Goal: Information Seeking & Learning: Learn about a topic

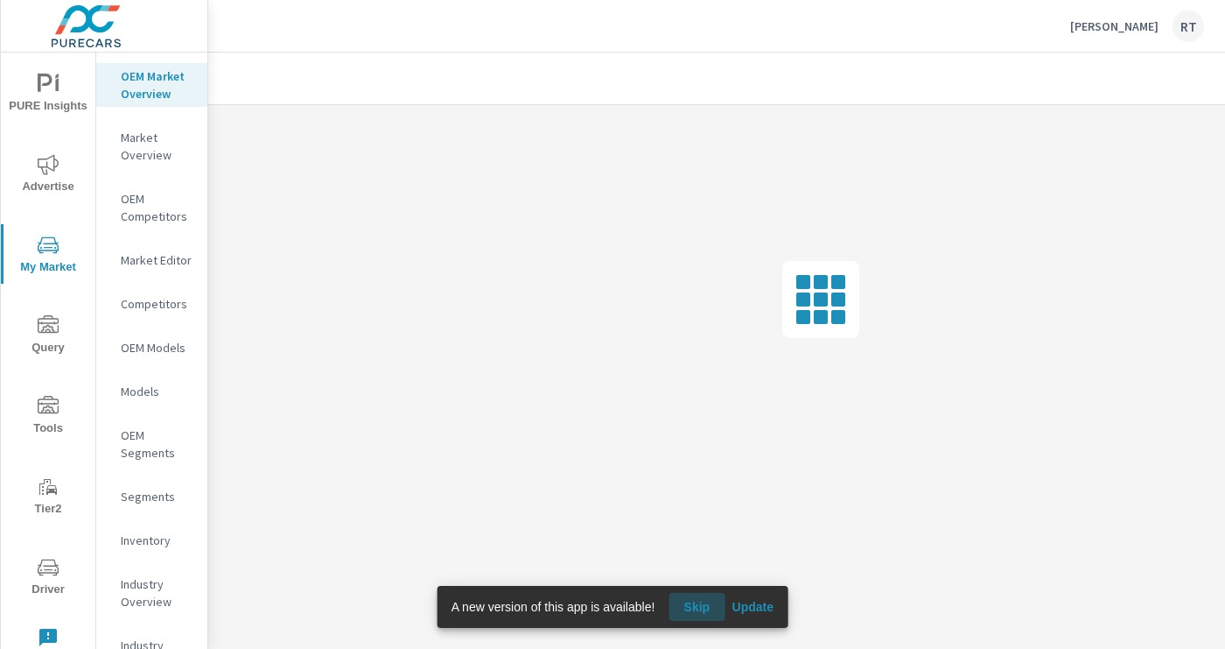
click at [703, 600] on span "Skip" at bounding box center [697, 607] width 42 height 16
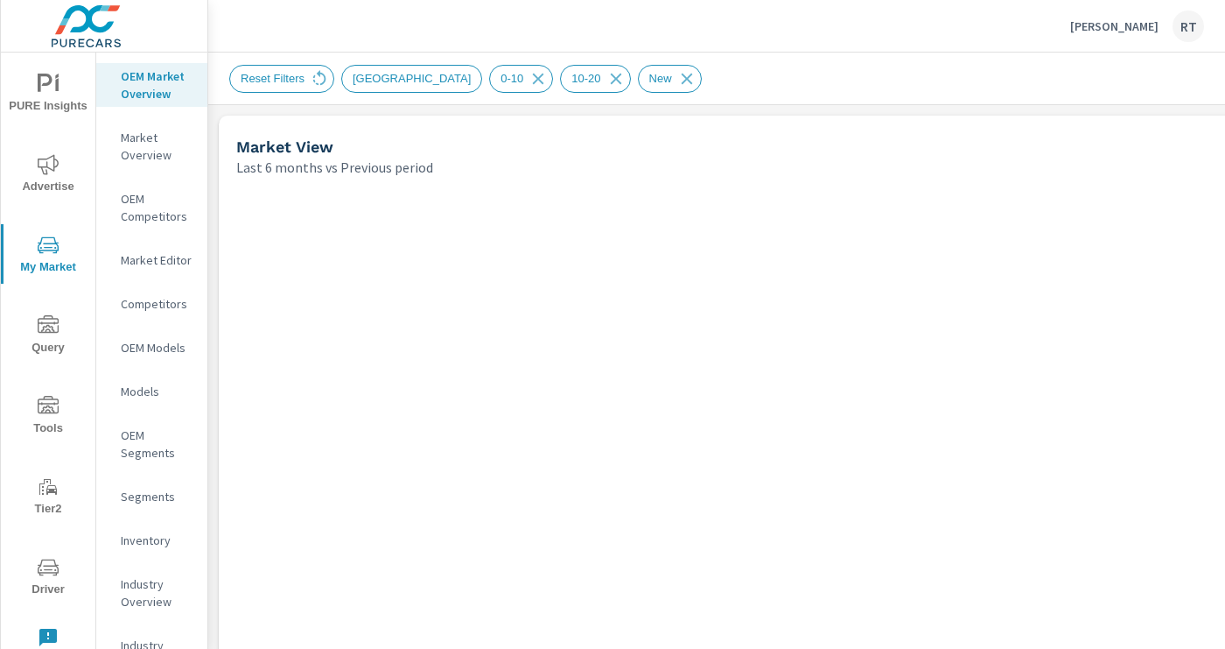
scroll to position [411, 0]
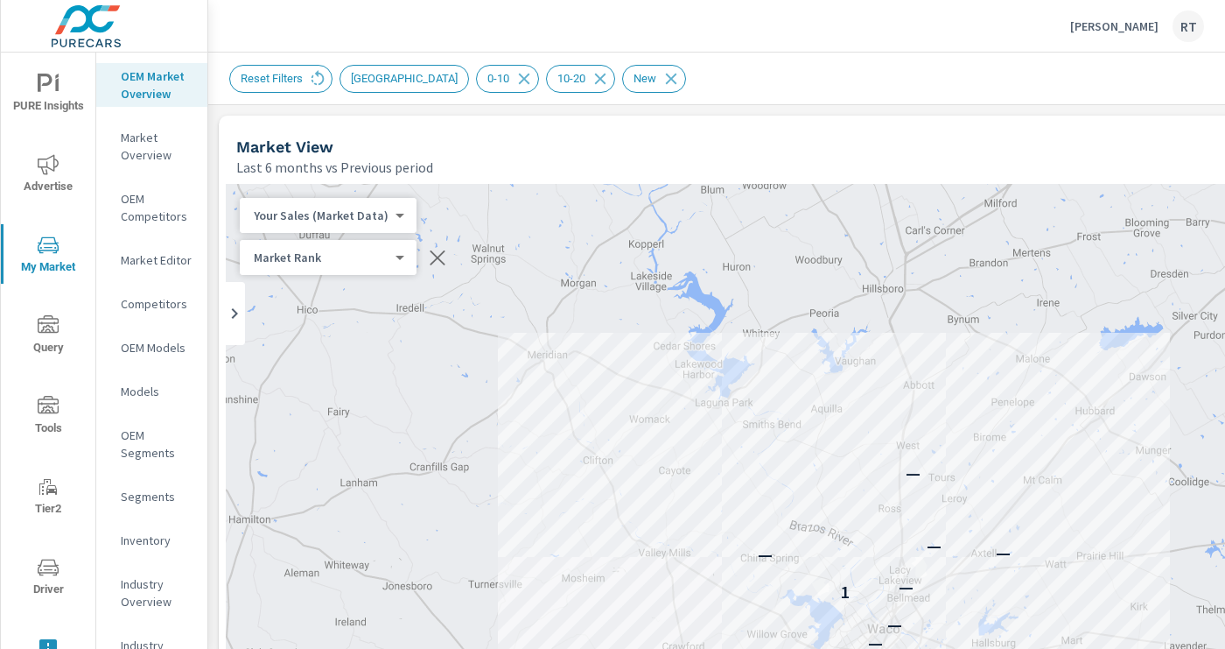
click at [1101, 11] on div "Jeff Hunter Toyota RT" at bounding box center [1138, 27] width 134 height 32
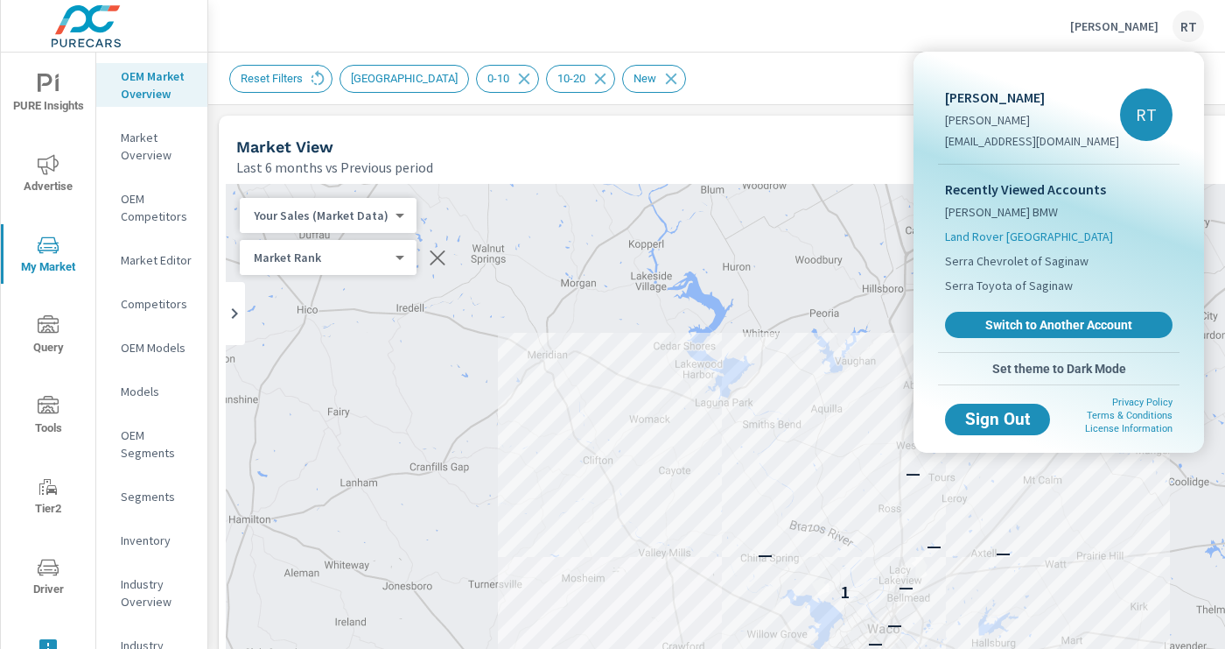
click at [994, 229] on span "Land Rover [GEOGRAPHIC_DATA]" at bounding box center [1029, 237] width 168 height 18
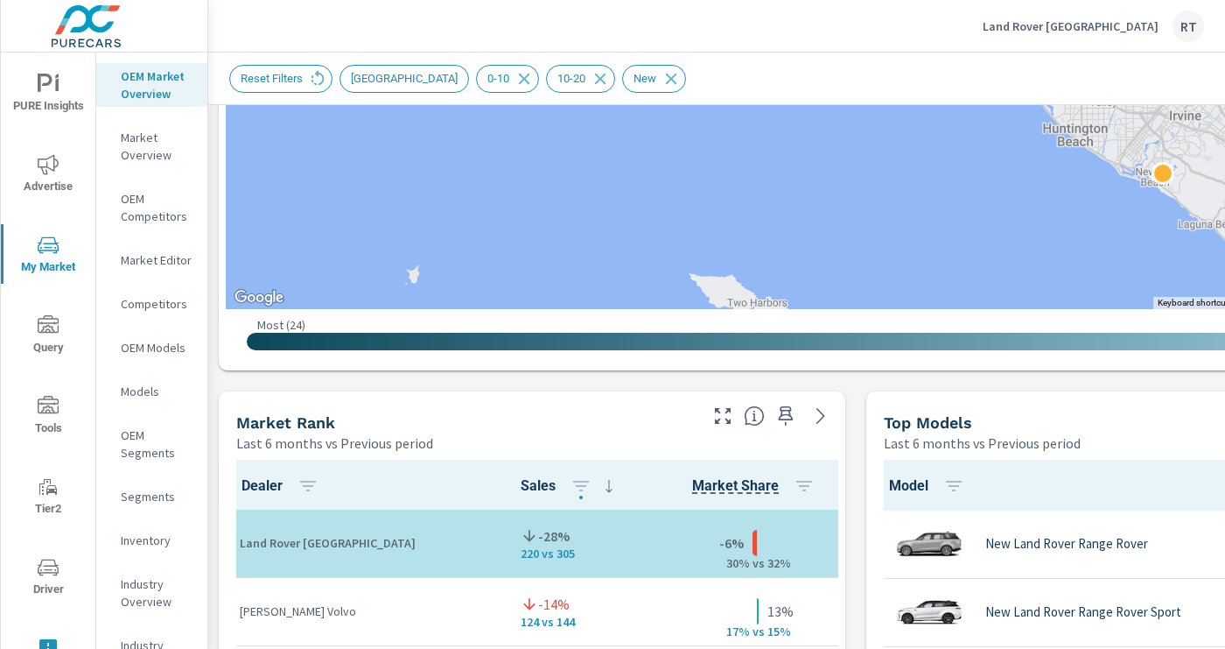
scroll to position [848, 278]
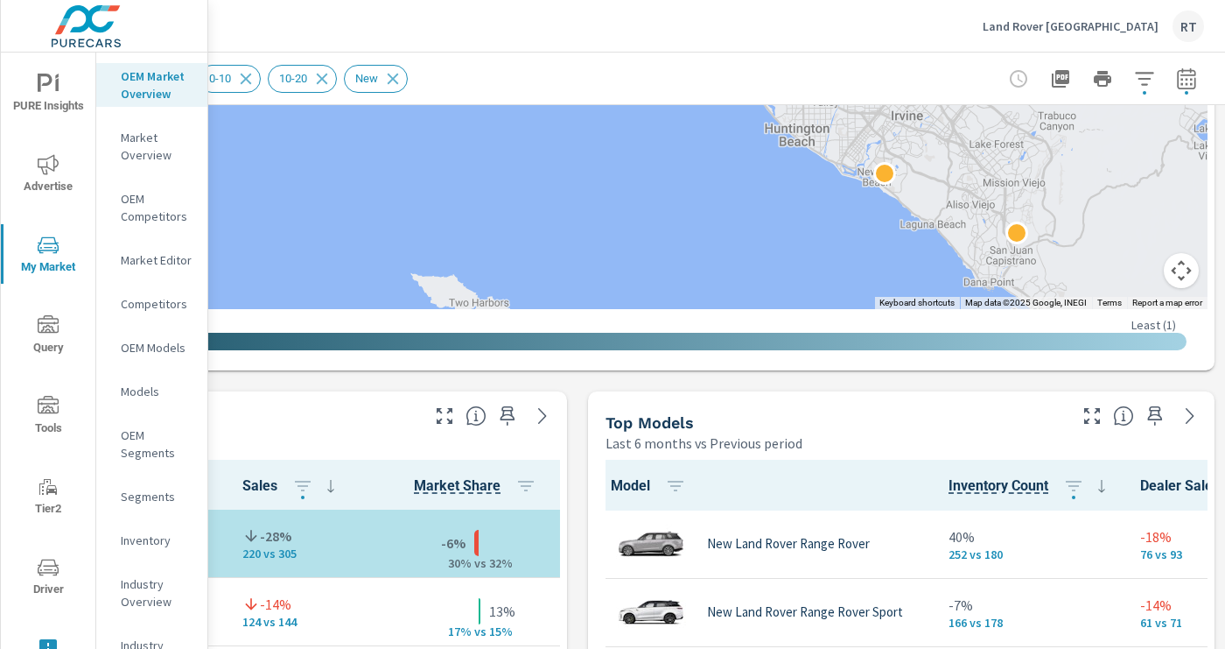
click at [1180, 277] on button "Map camera controls" at bounding box center [1181, 270] width 35 height 35
click at [1132, 184] on button "Zoom in" at bounding box center [1137, 182] width 35 height 35
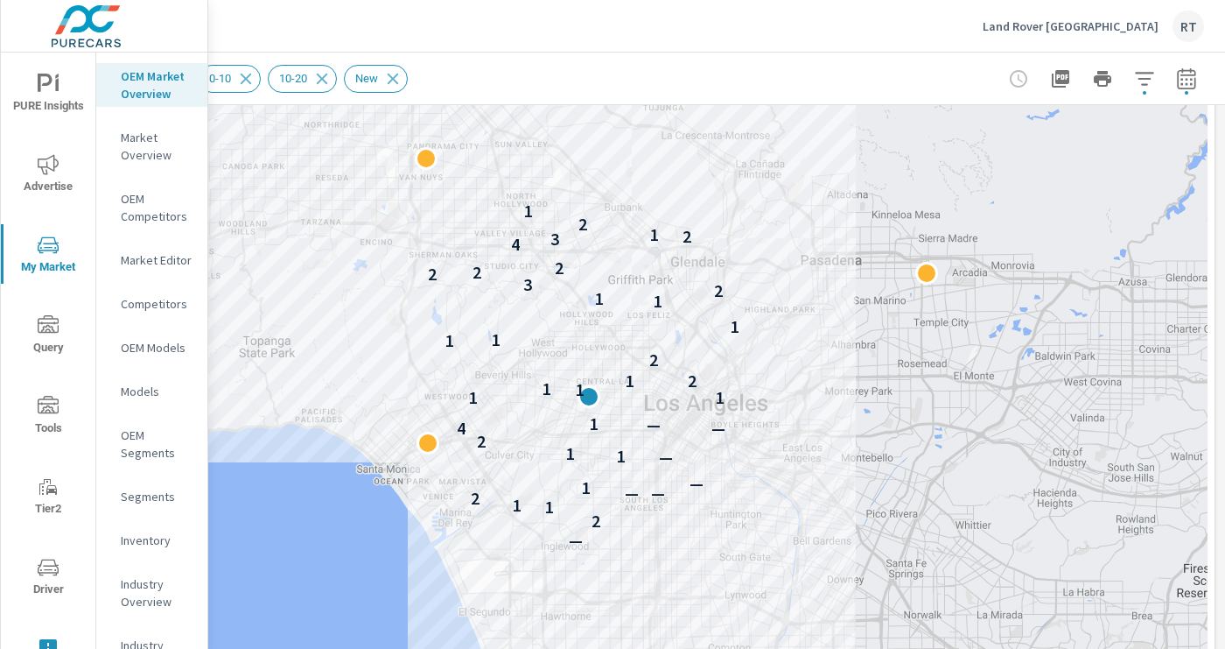
scroll to position [284, 278]
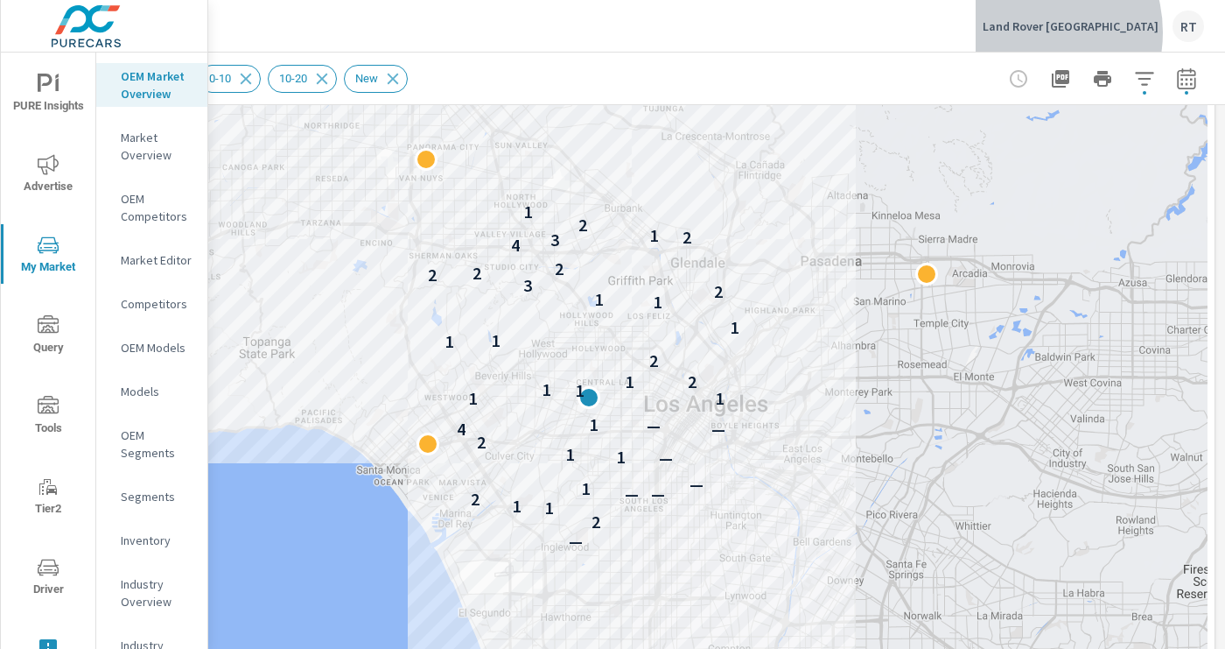
click at [1072, 32] on p "Land Rover Los Angeles" at bounding box center [1071, 26] width 176 height 16
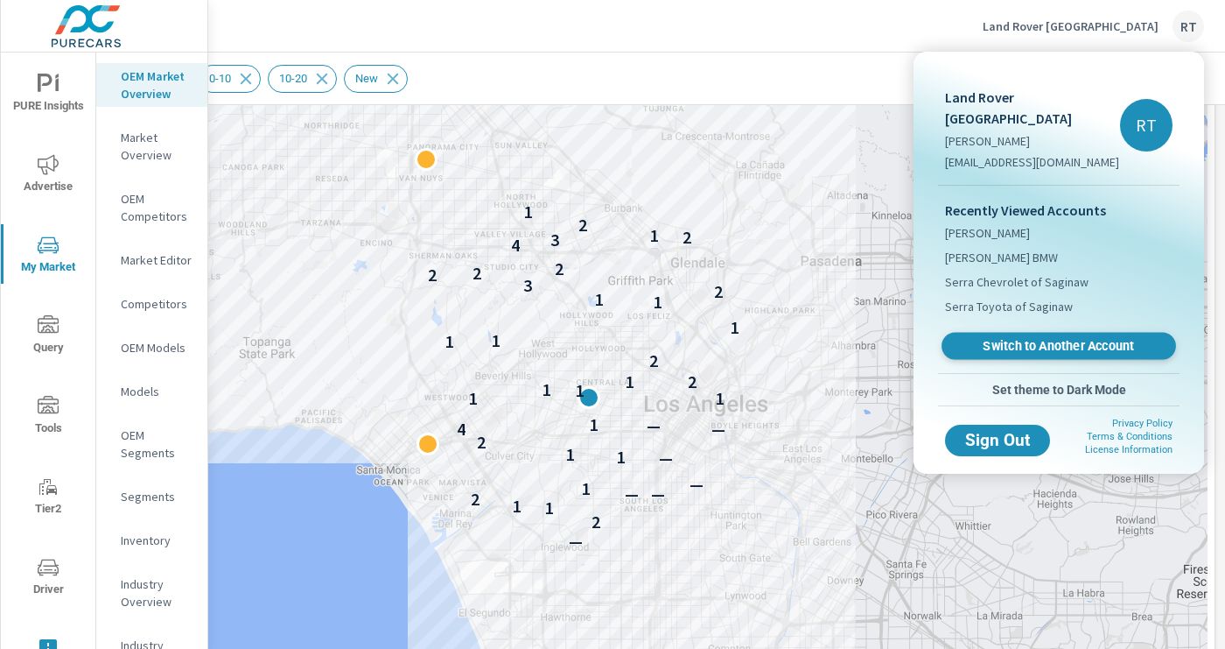
click at [1007, 338] on span "Switch to Another Account" at bounding box center [1059, 346] width 214 height 17
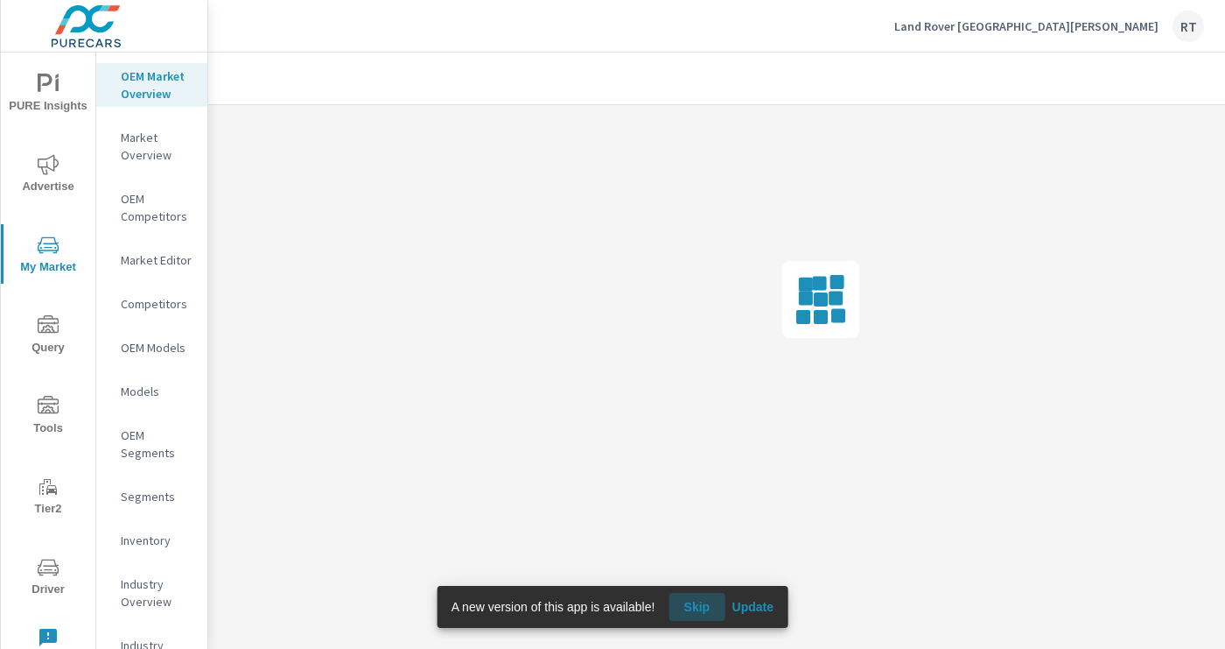
click at [704, 600] on span "Skip" at bounding box center [697, 607] width 42 height 16
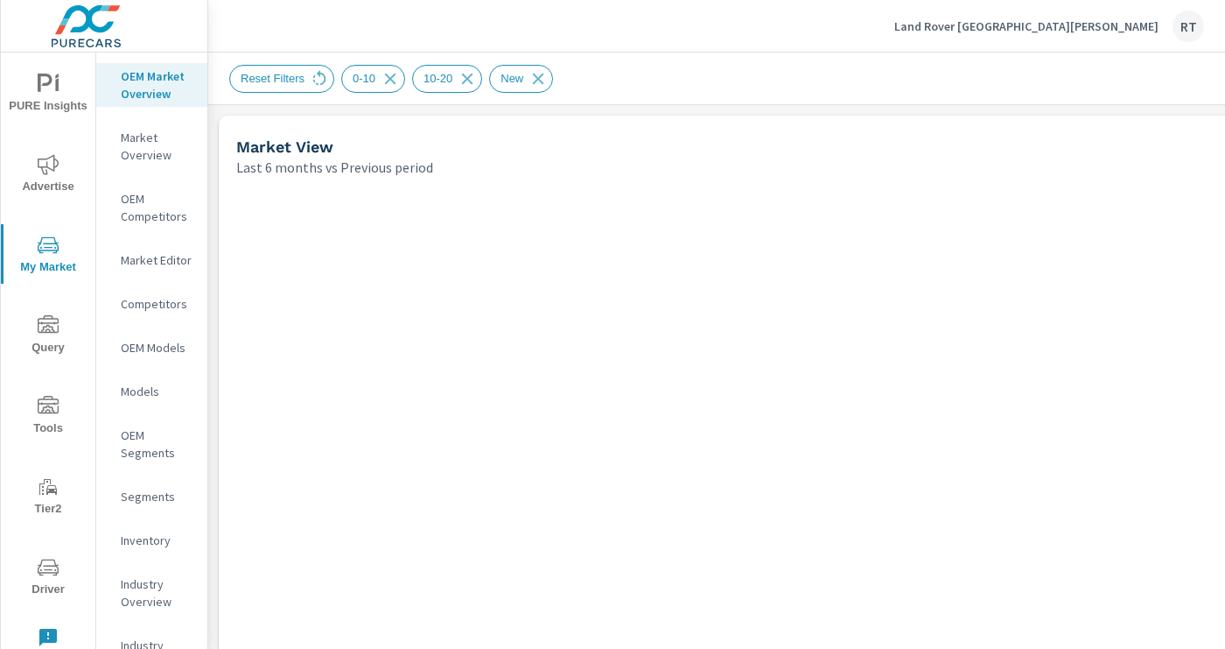
scroll to position [1, 0]
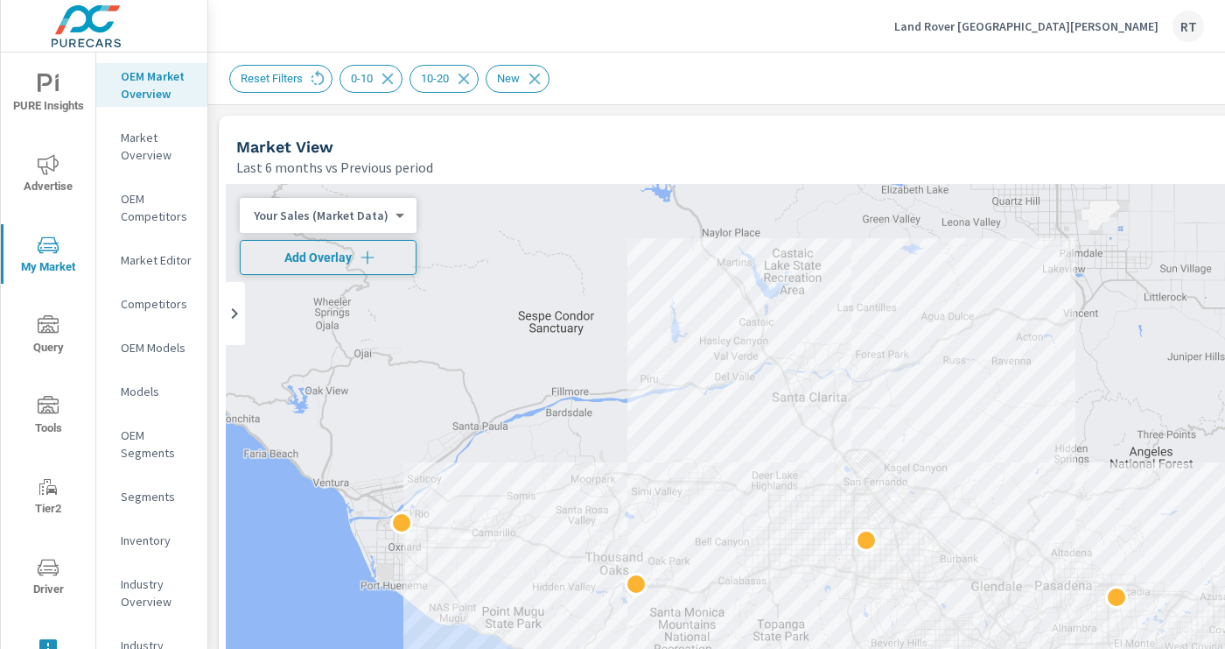
click at [376, 257] on span "Add Overlay" at bounding box center [328, 258] width 161 height 18
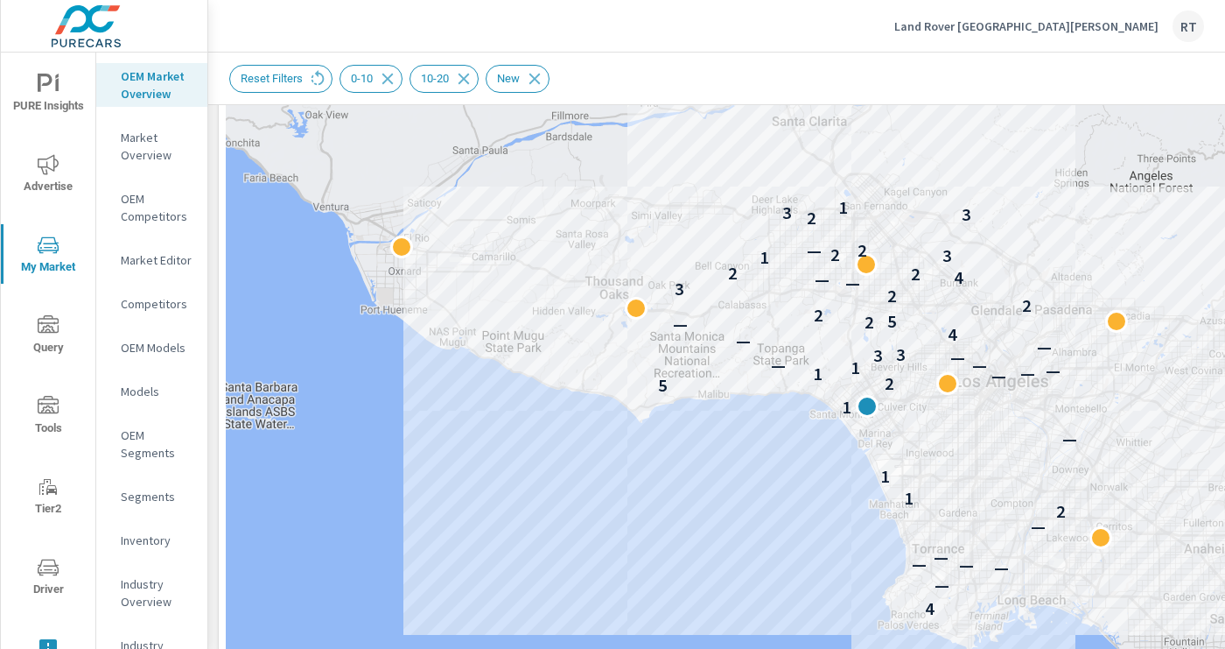
scroll to position [284, 0]
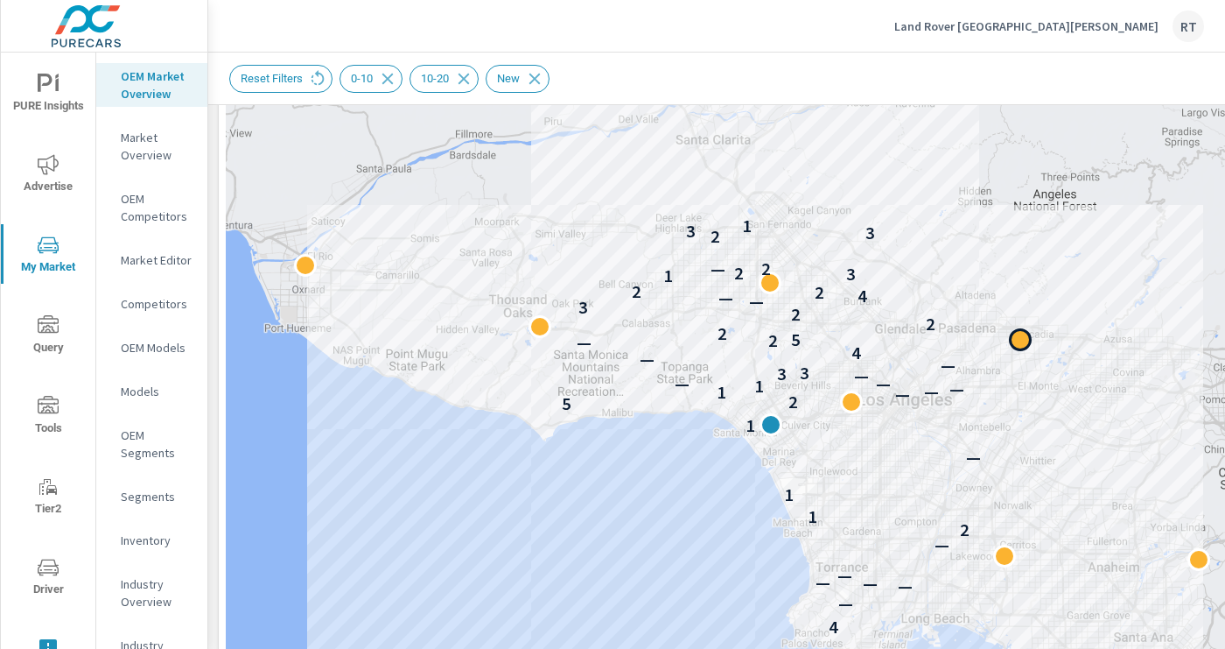
drag, startPoint x: 1109, startPoint y: 320, endPoint x: 1011, endPoint y: 344, distance: 101.1
click at [1011, 344] on div at bounding box center [1020, 339] width 23 height 23
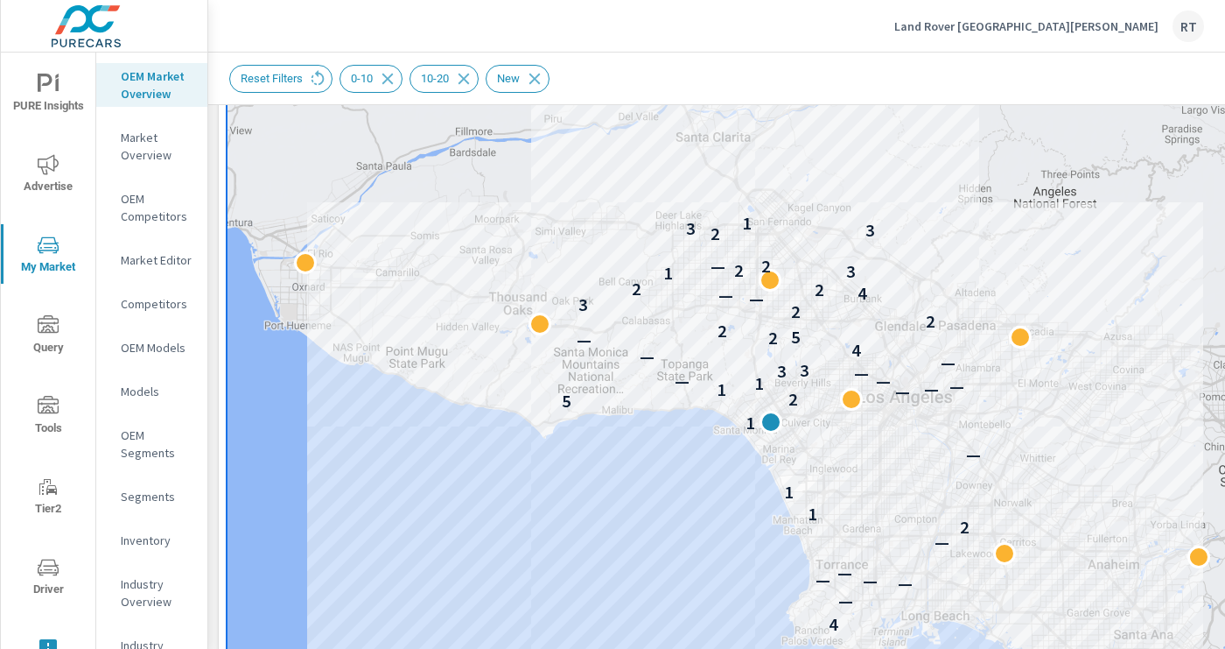
click at [1096, 20] on p "Land Rover [GEOGRAPHIC_DATA][PERSON_NAME]" at bounding box center [1027, 26] width 264 height 16
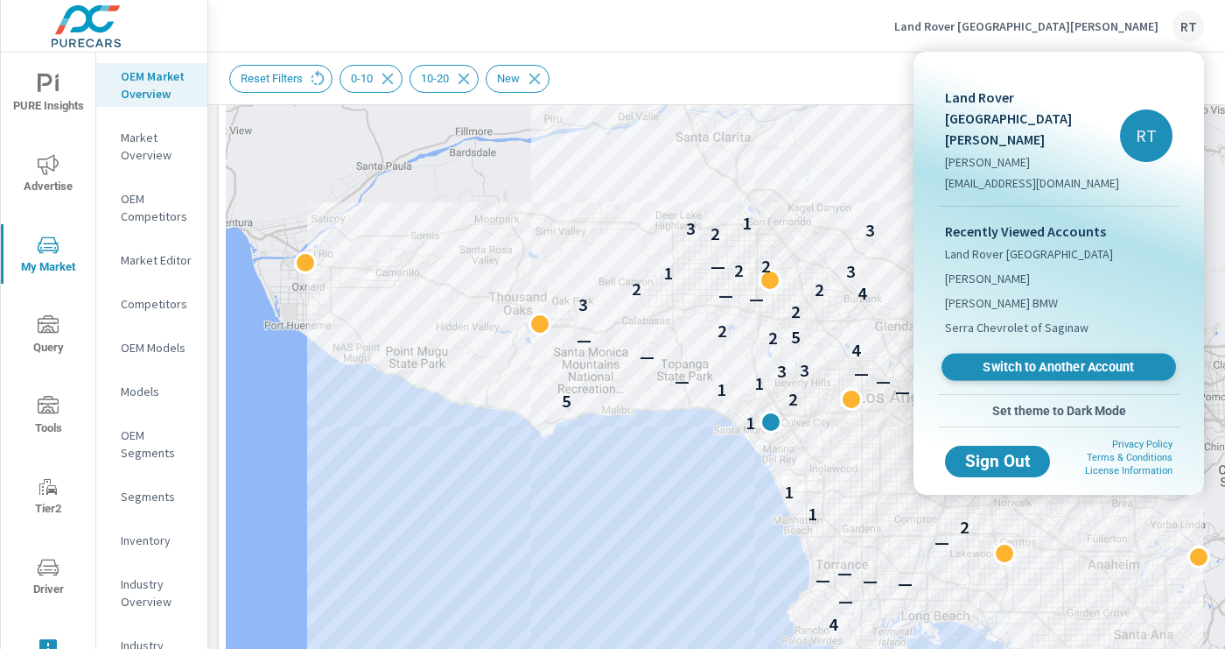
click at [1005, 354] on link "Switch to Another Account" at bounding box center [1059, 367] width 235 height 27
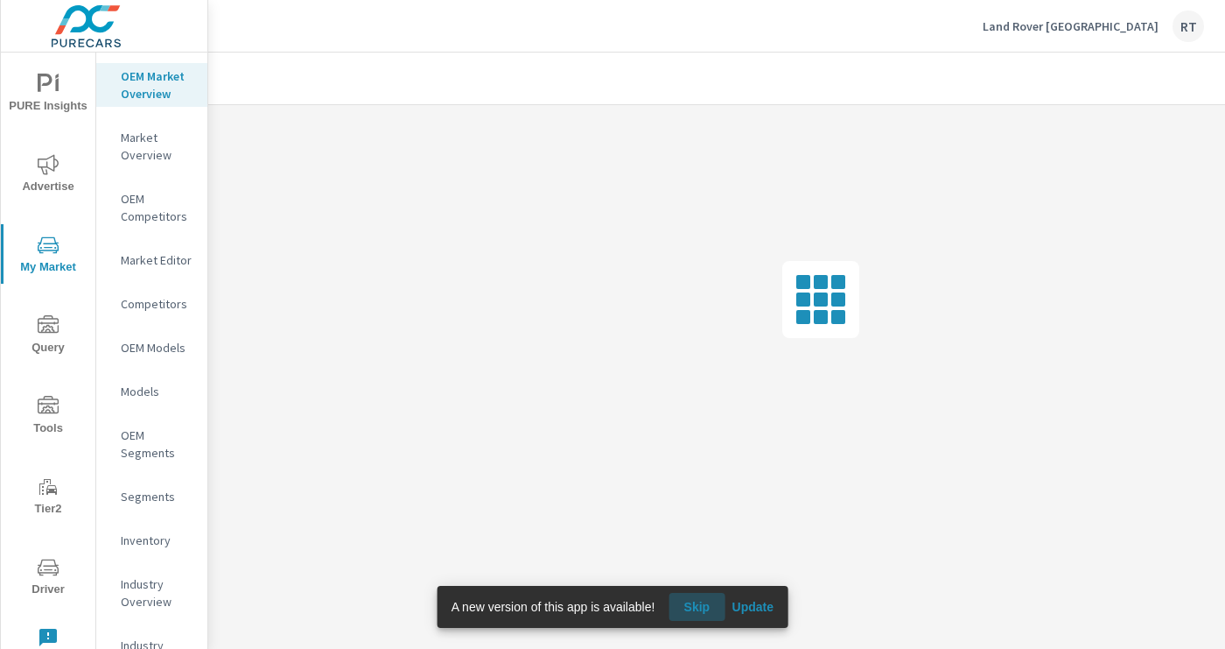
click at [711, 602] on span "Skip" at bounding box center [697, 607] width 42 height 16
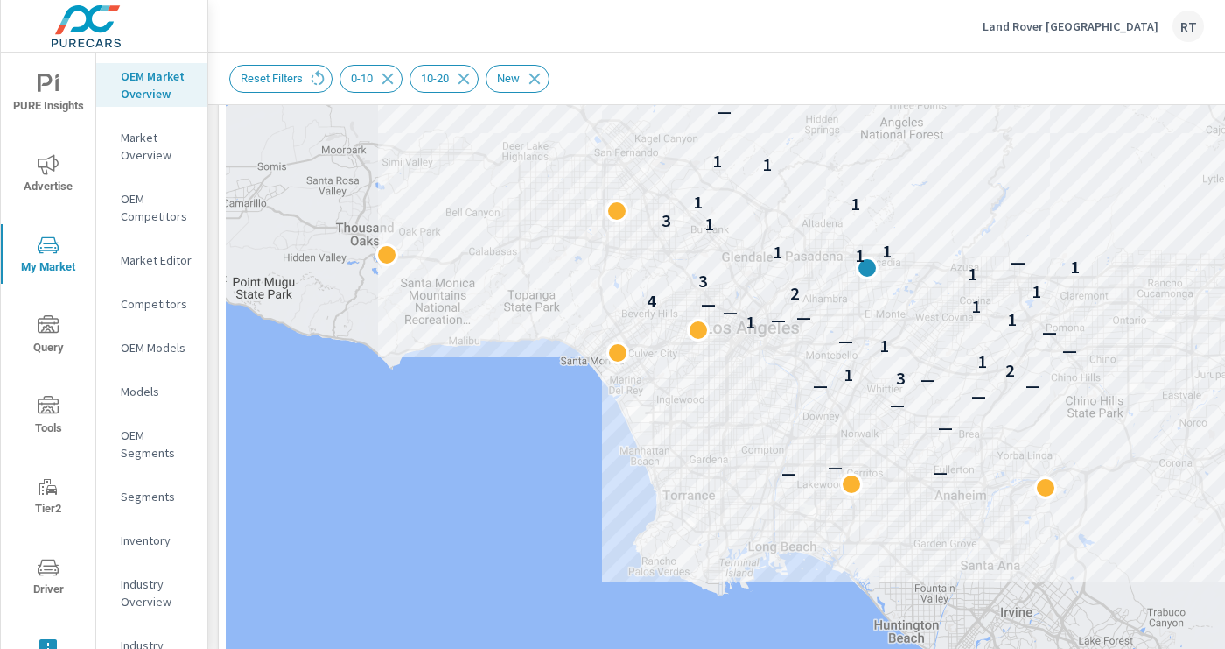
scroll to position [443, 0]
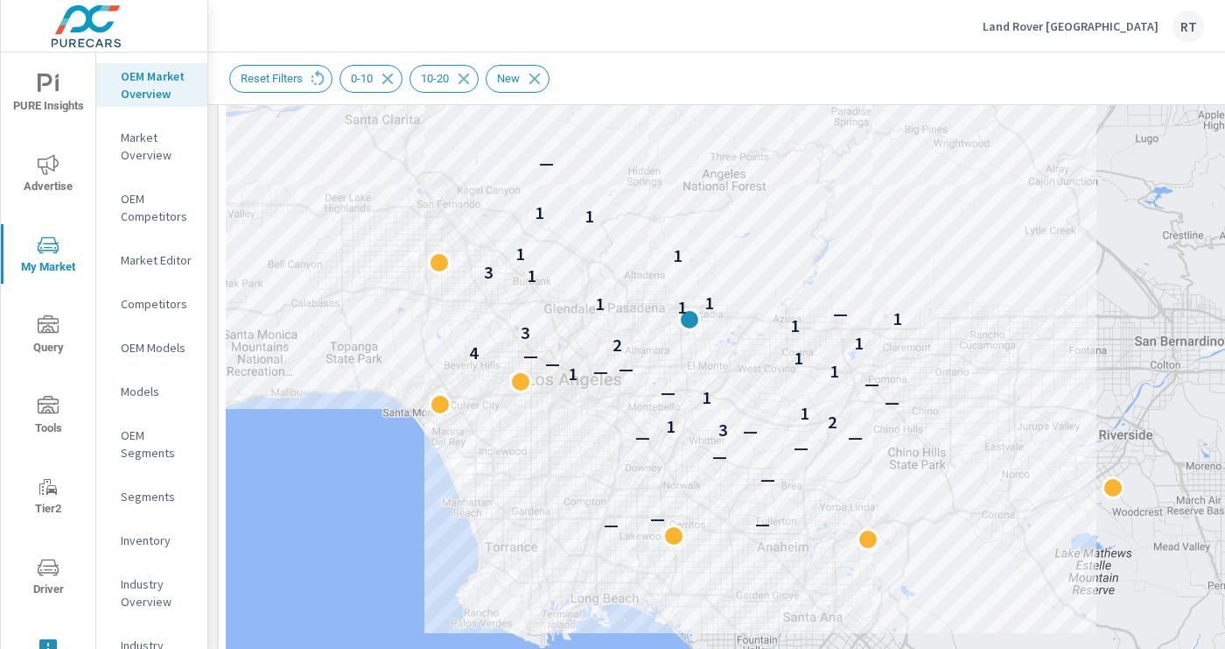
drag, startPoint x: 920, startPoint y: 207, endPoint x: 740, endPoint y: 291, distance: 198.6
click at [740, 291] on div "— — — — — — — — — 3 1 2 1 — 1 — — 1 — 1 — — 1 — 4 2 1 3 1 1 — 1 1 1 1 3 1 1 1 1…" at bounding box center [856, 227] width 1260 height 973
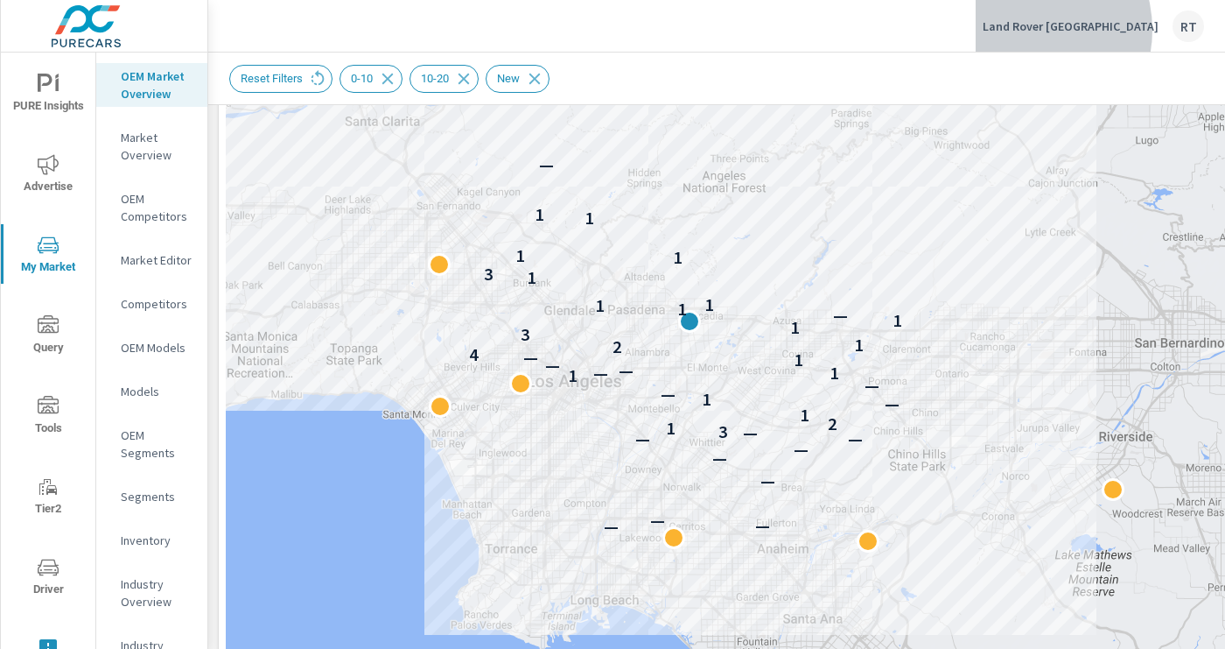
click at [1080, 30] on p "Land Rover [GEOGRAPHIC_DATA]" at bounding box center [1071, 26] width 176 height 16
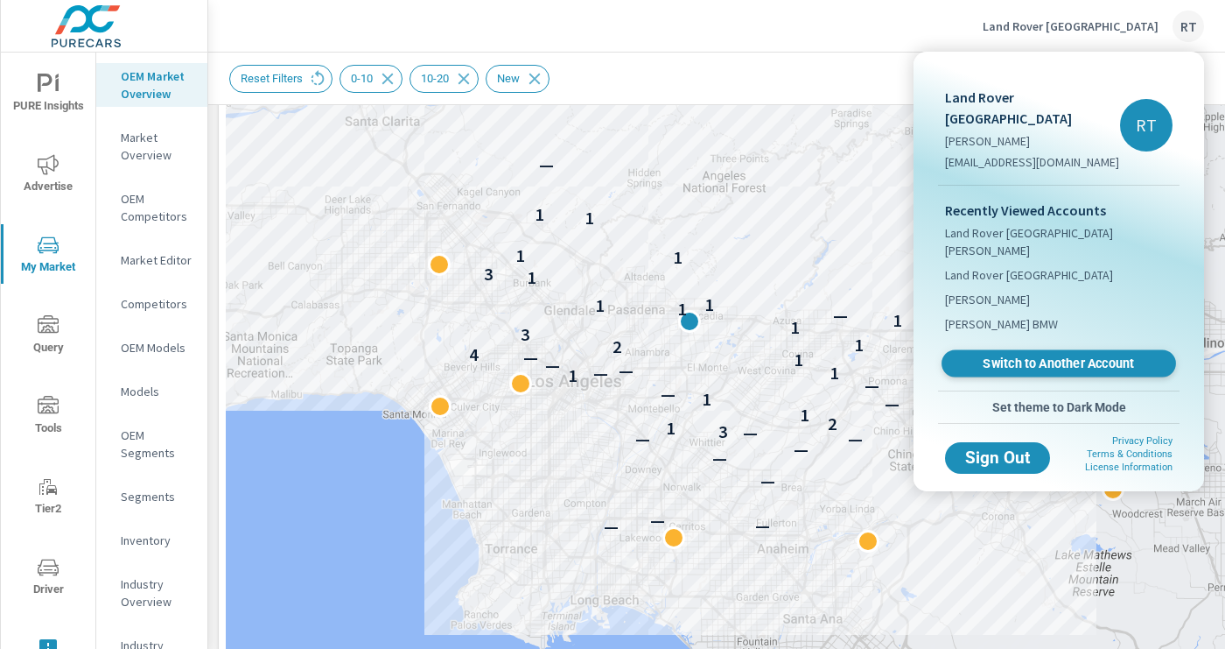
click at [1001, 355] on span "Switch to Another Account" at bounding box center [1059, 363] width 214 height 17
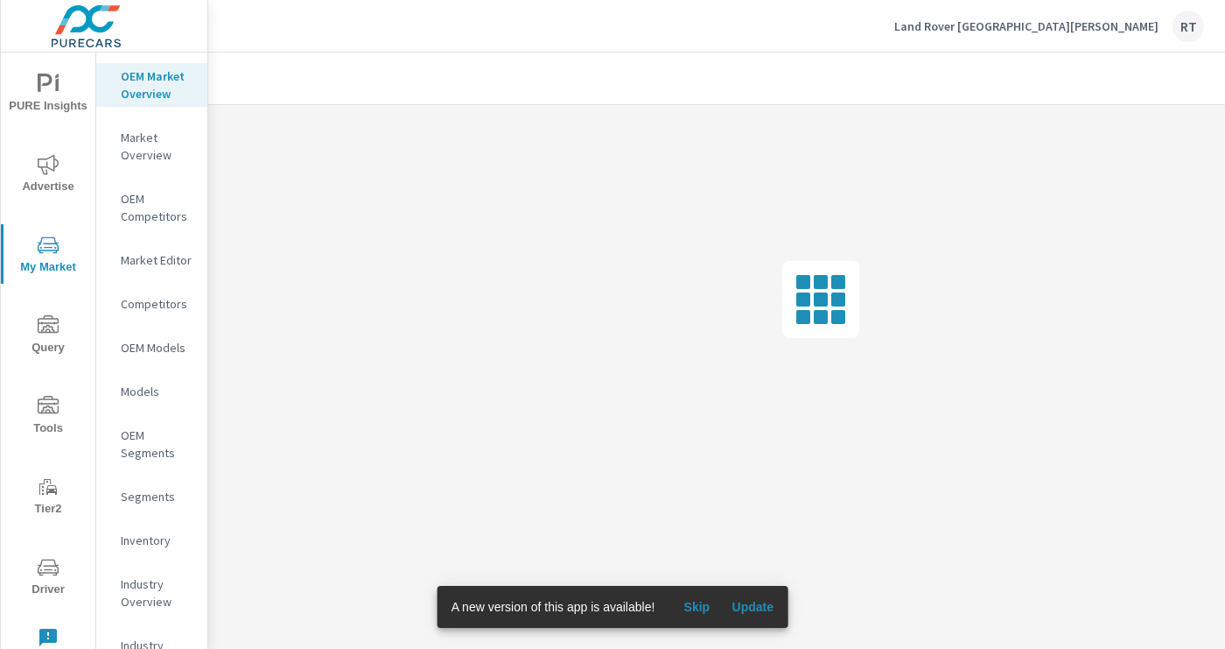
click at [700, 609] on span "Skip" at bounding box center [697, 607] width 42 height 16
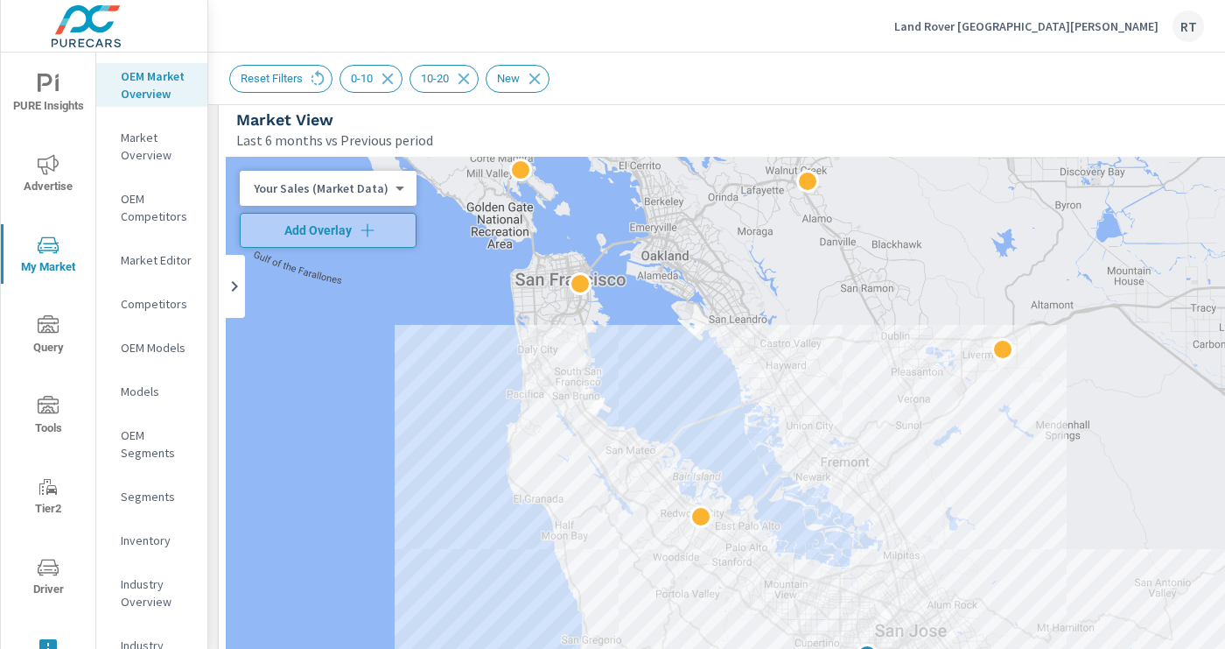
scroll to position [8, 0]
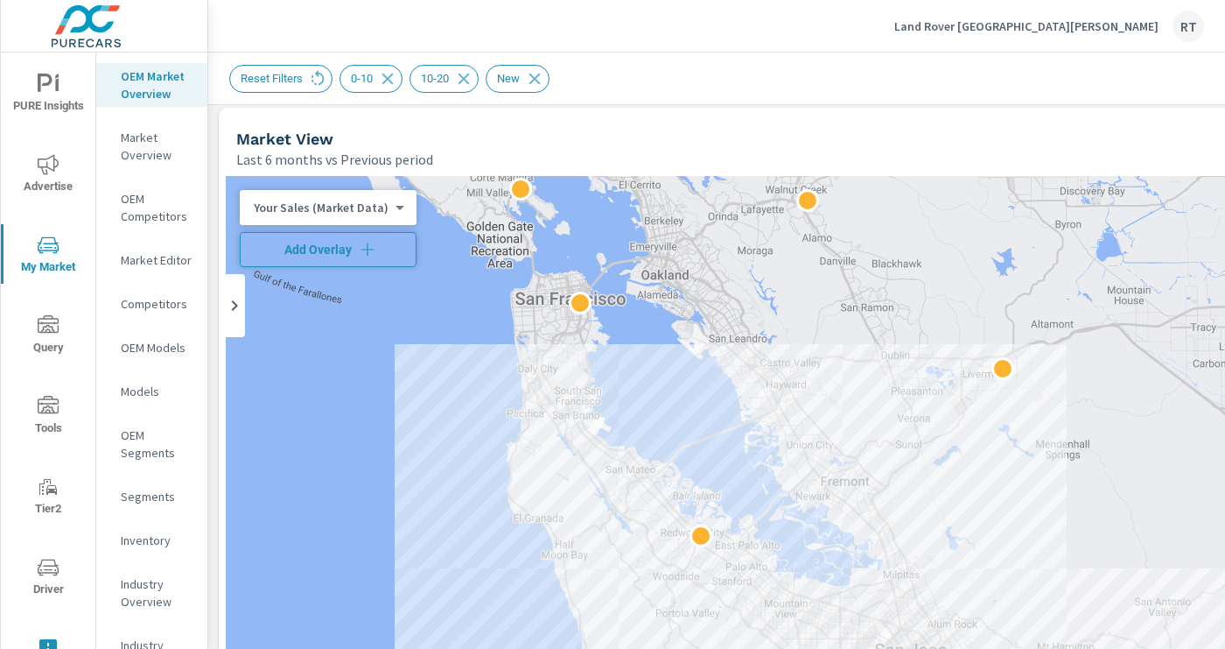
click at [369, 243] on icon "button" at bounding box center [368, 250] width 18 height 18
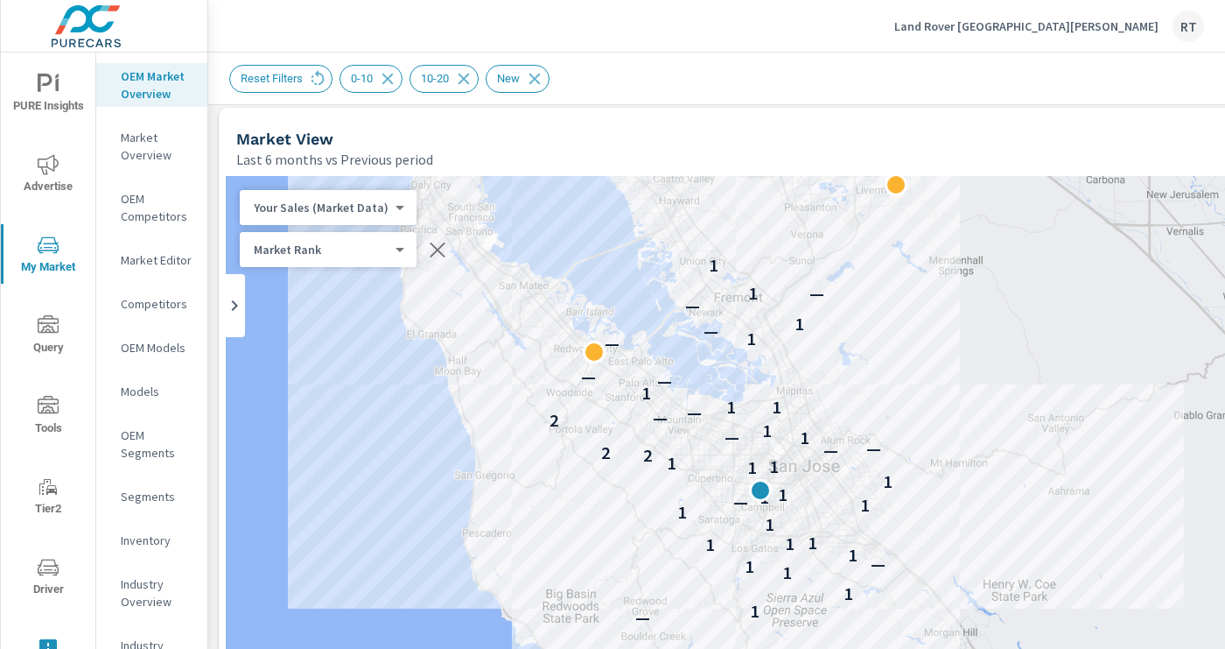
drag, startPoint x: 910, startPoint y: 306, endPoint x: 802, endPoint y: 121, distance: 215.0
click at [802, 121] on div "Market View Last 6 months vs Previous period ← Move left → Move right ↑ Move up…" at bounding box center [856, 659] width 1275 height 1103
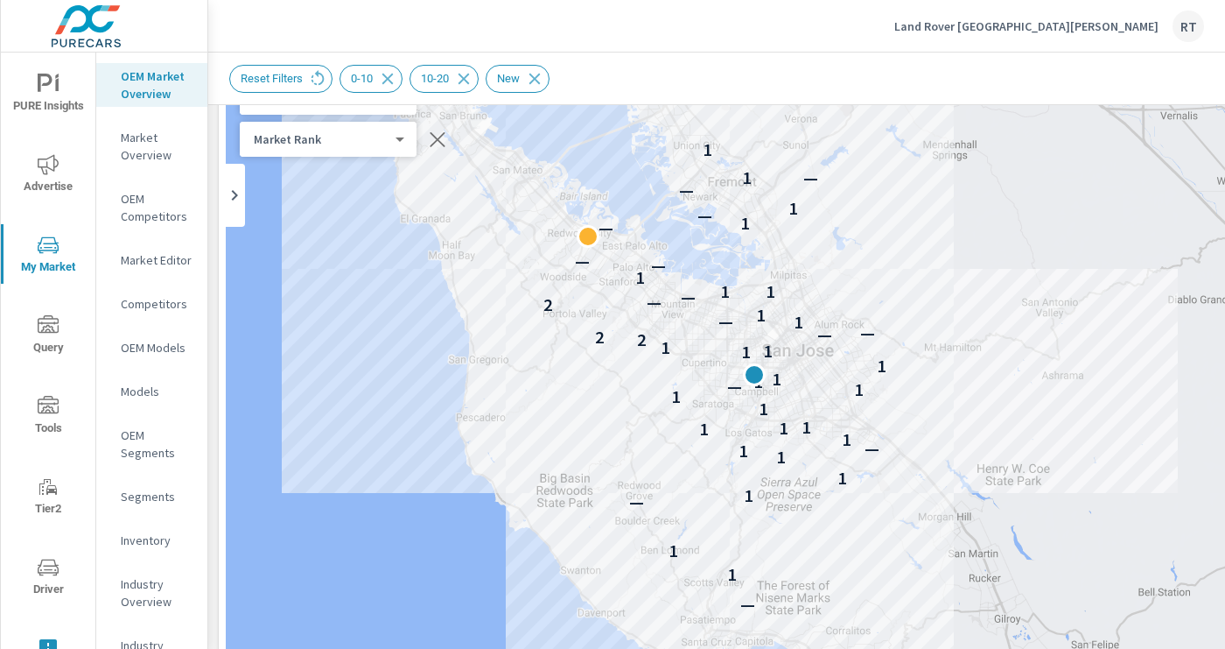
scroll to position [96, 0]
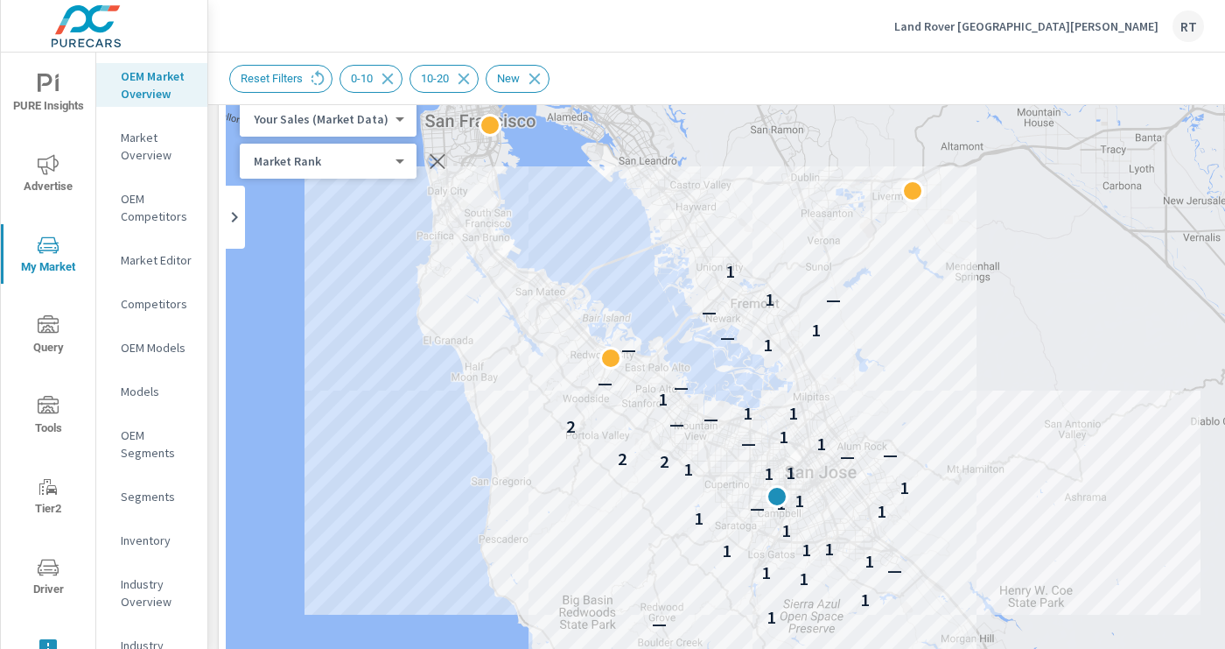
drag, startPoint x: 388, startPoint y: 384, endPoint x: 408, endPoint y: 482, distance: 100.1
click at [408, 482] on div "— 1 1 — 1 1 1 1 — 1 1 1 1 1 1 1 — 1 1 1 1 1 1 2 2 — — 1 — 1 2 — — 1 1 1 — — — 1…" at bounding box center [856, 574] width 1260 height 973
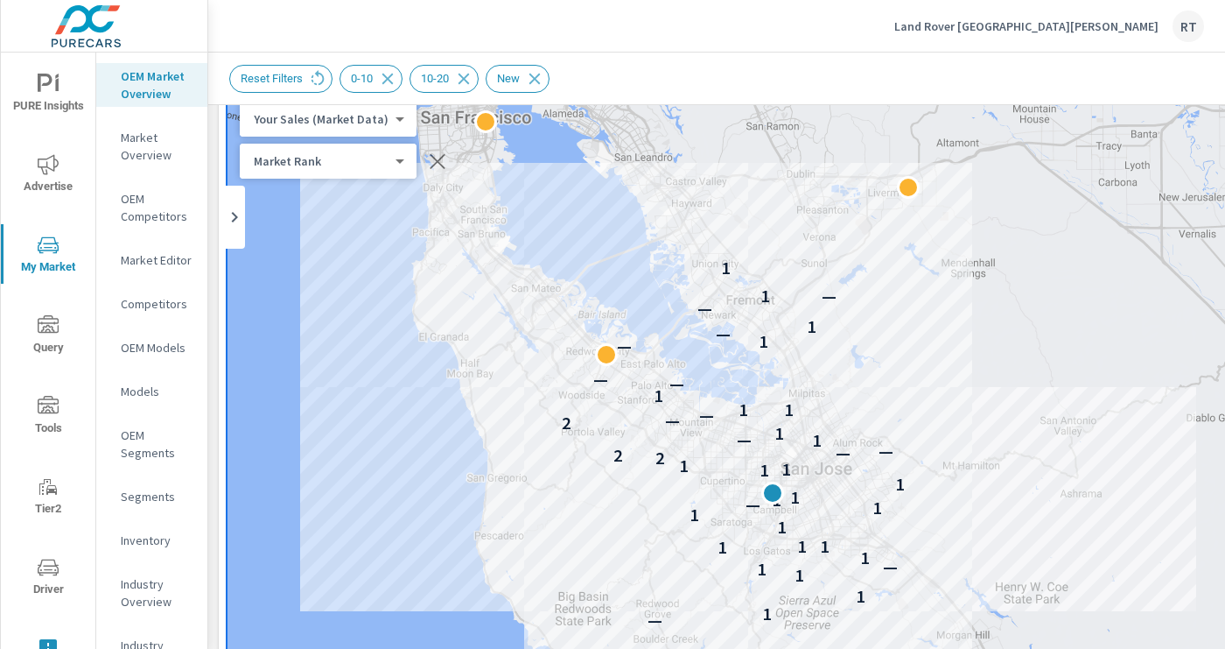
click at [1067, 22] on p "Land Rover San Jose" at bounding box center [1027, 26] width 264 height 16
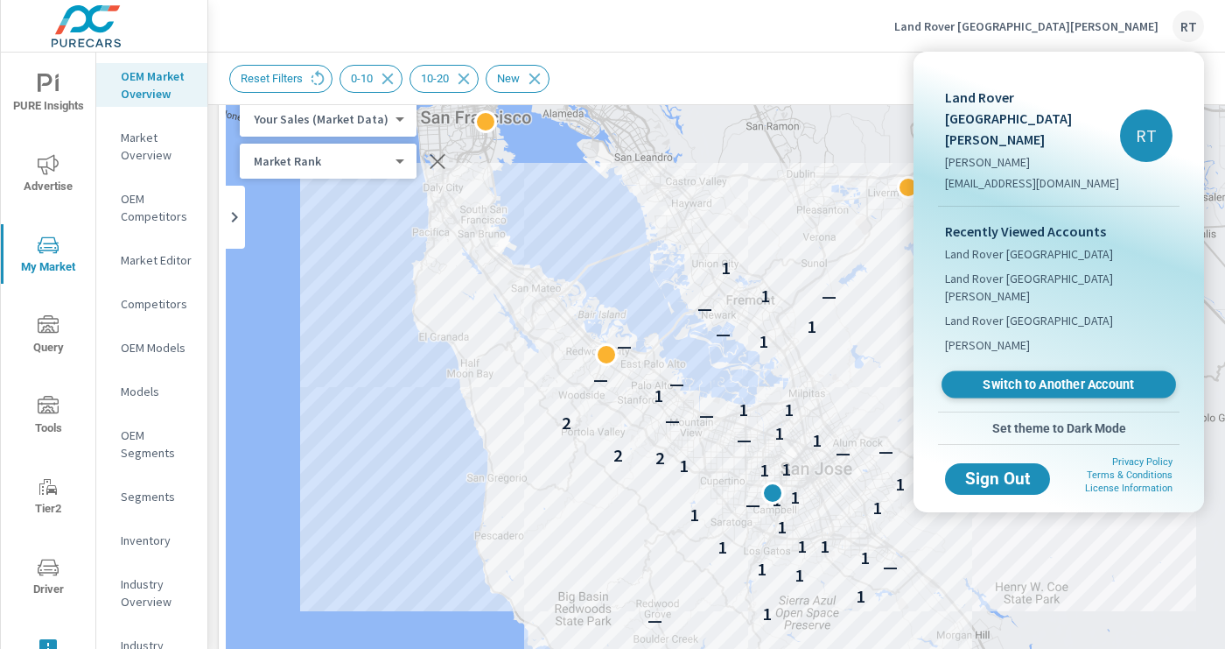
click at [1014, 376] on span "Switch to Another Account" at bounding box center [1059, 384] width 214 height 17
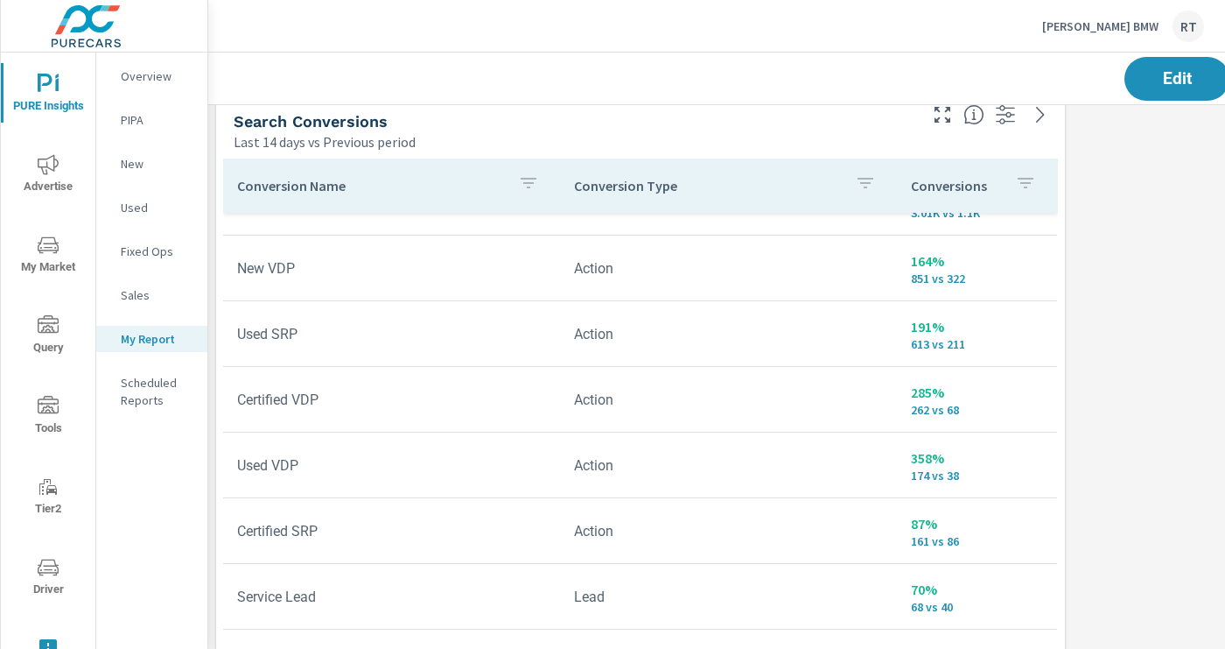
scroll to position [67, 0]
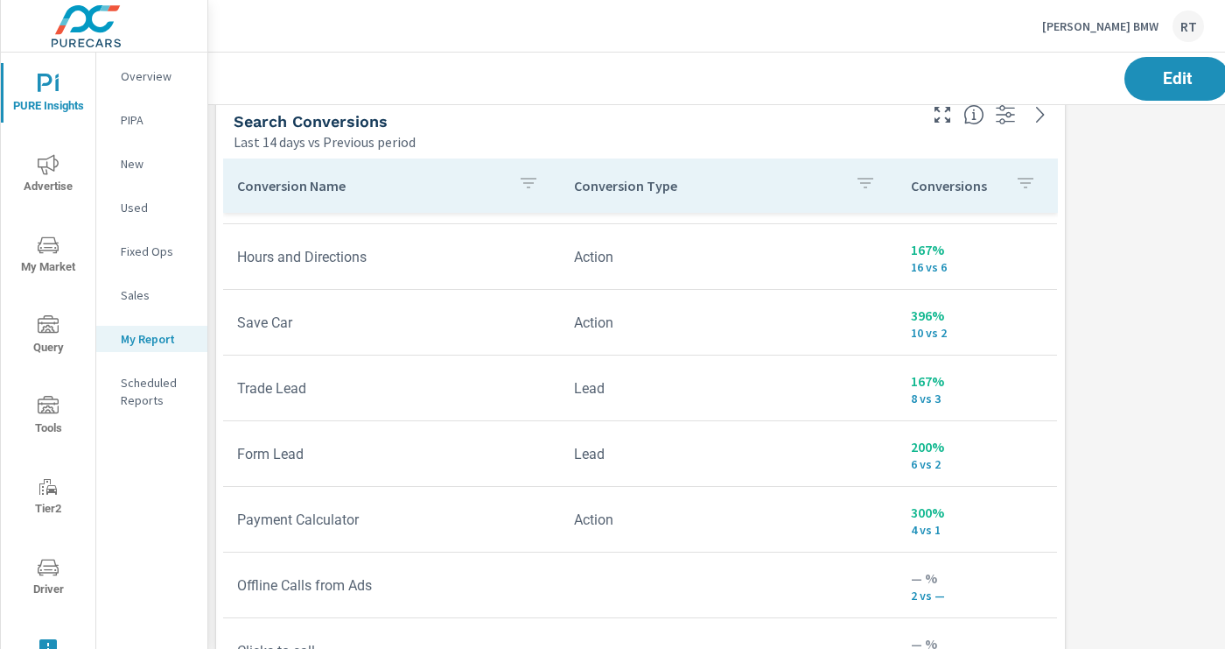
scroll to position [541, 0]
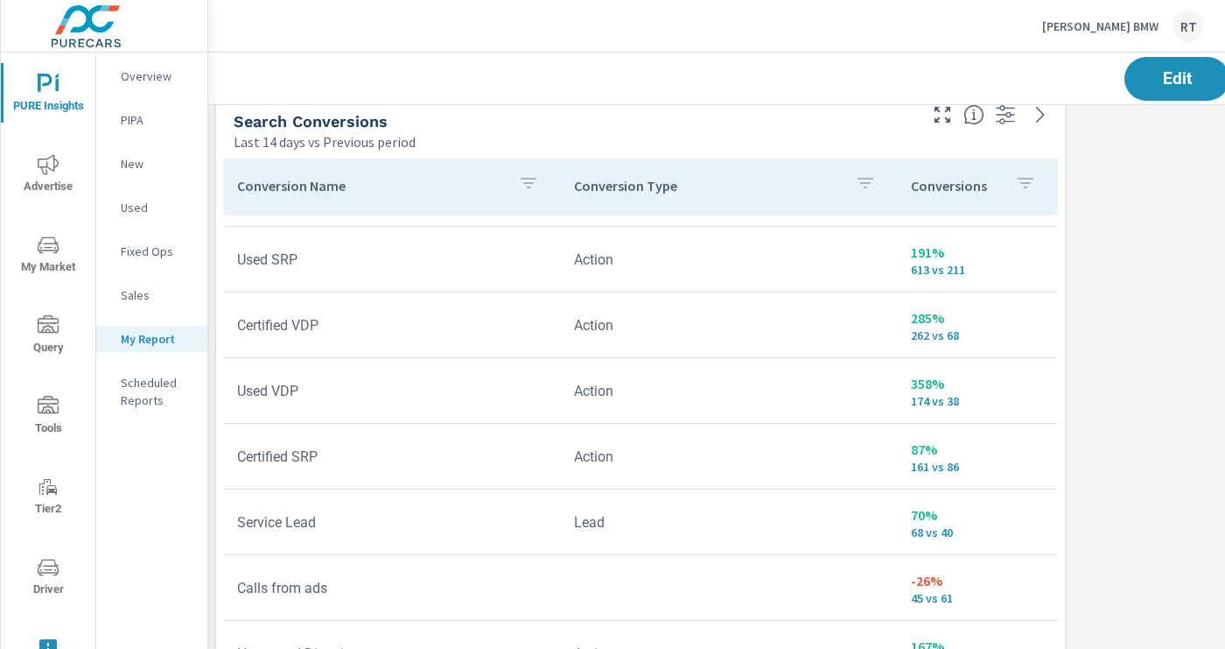
scroll to position [37, 0]
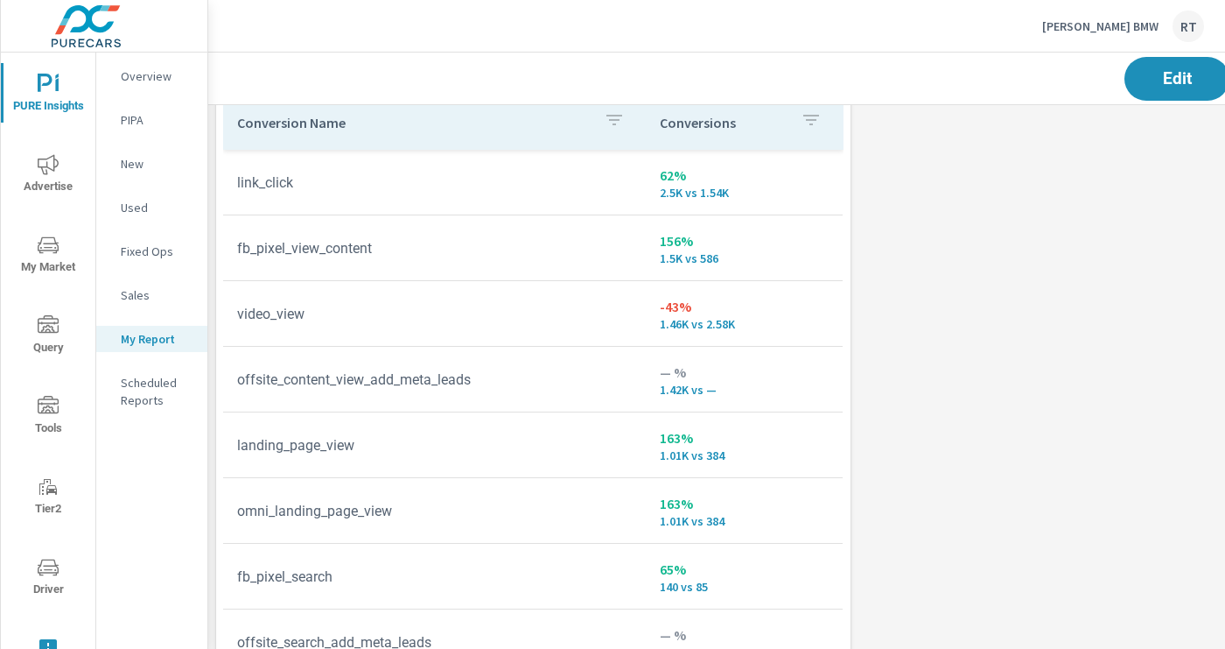
scroll to position [3087, 1]
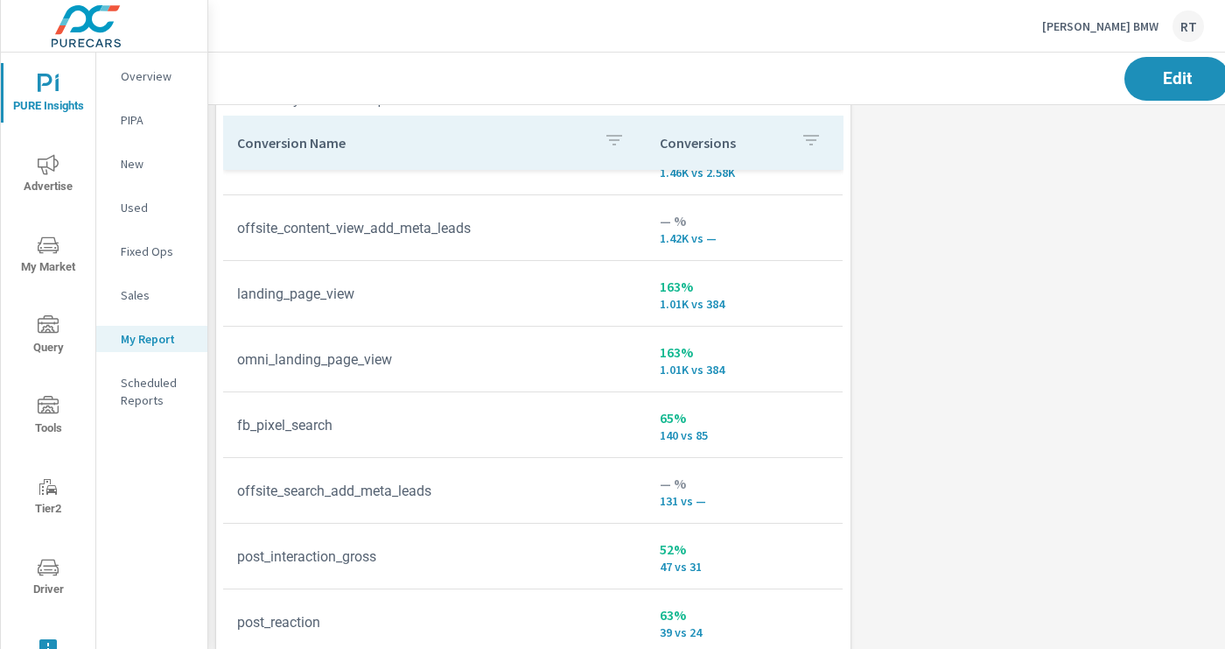
scroll to position [3088, 1]
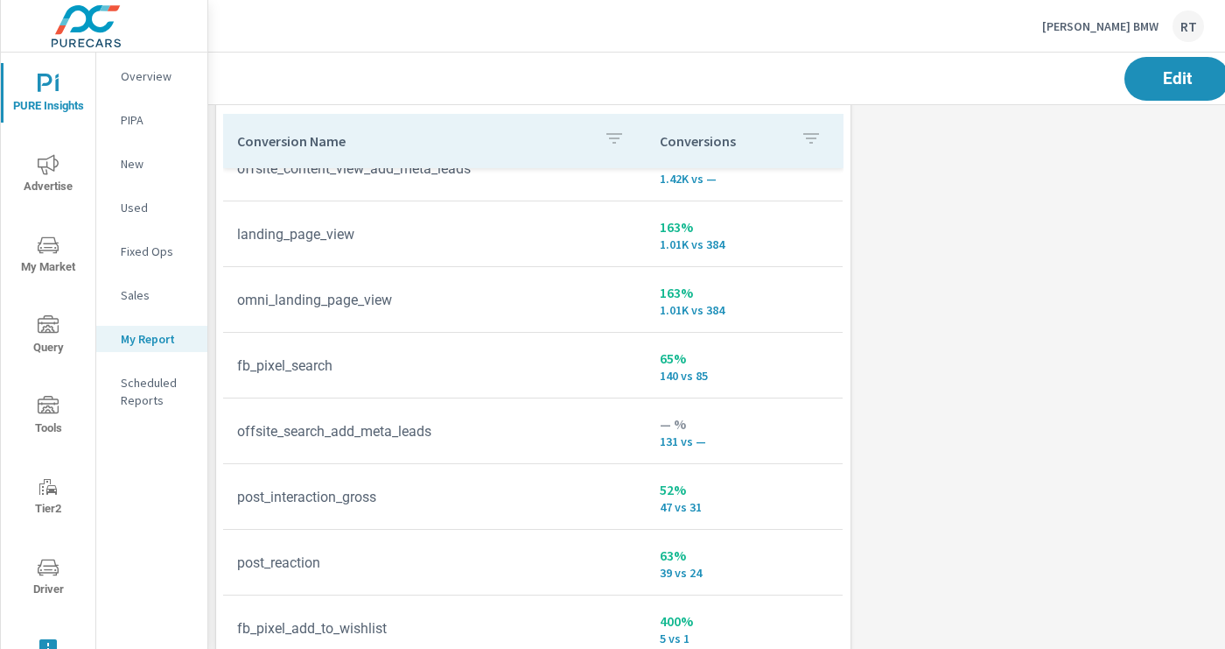
scroll to position [179, 0]
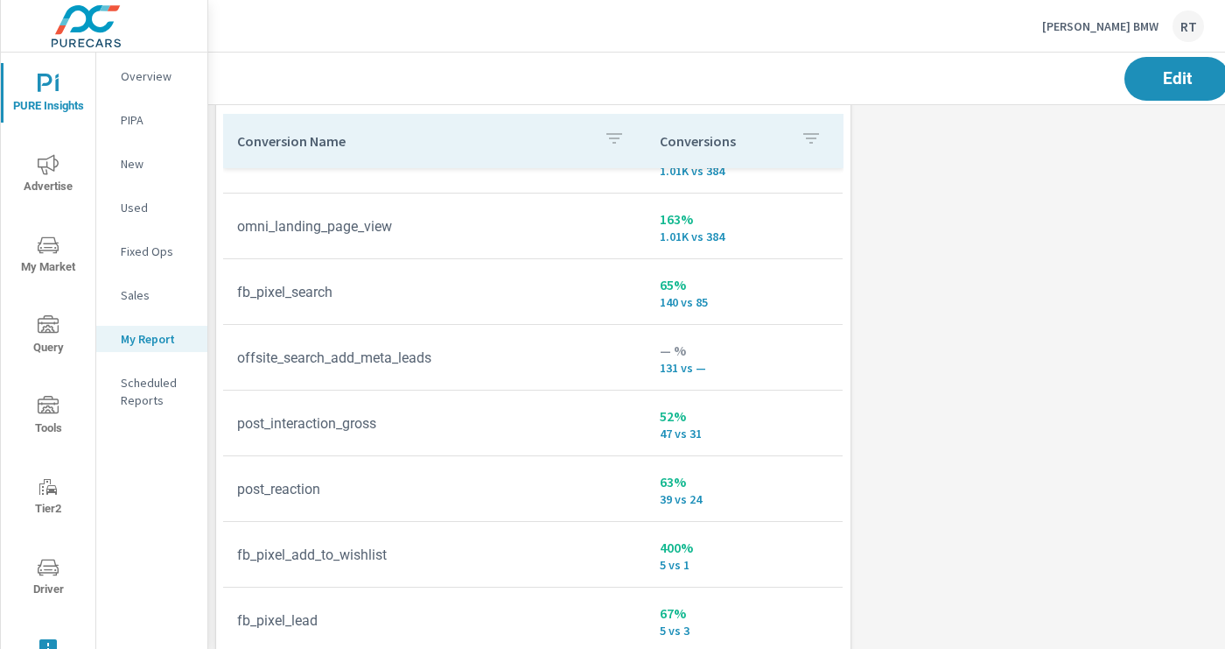
scroll to position [315, 0]
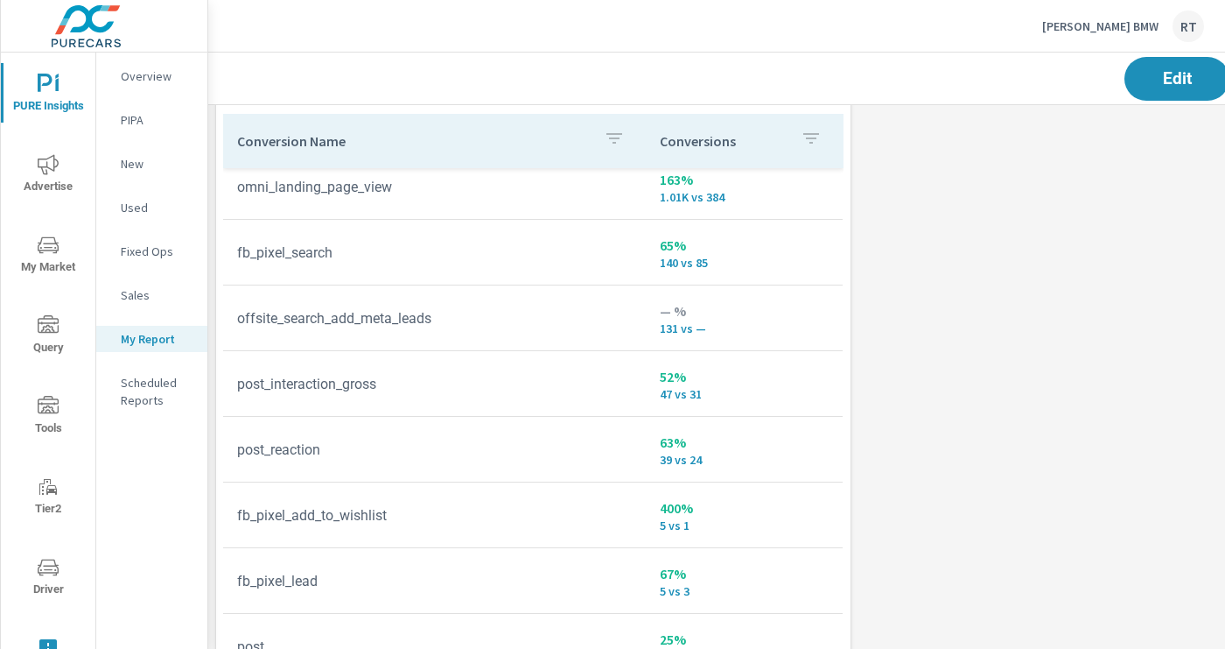
scroll to position [344, 0]
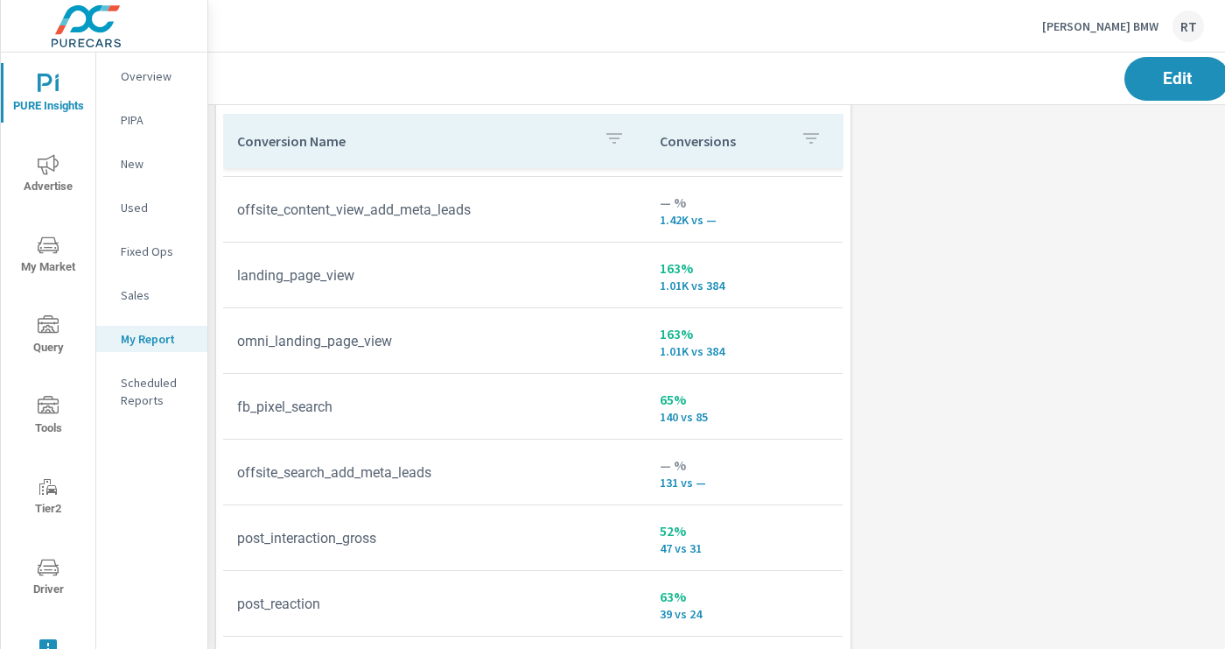
scroll to position [344, 0]
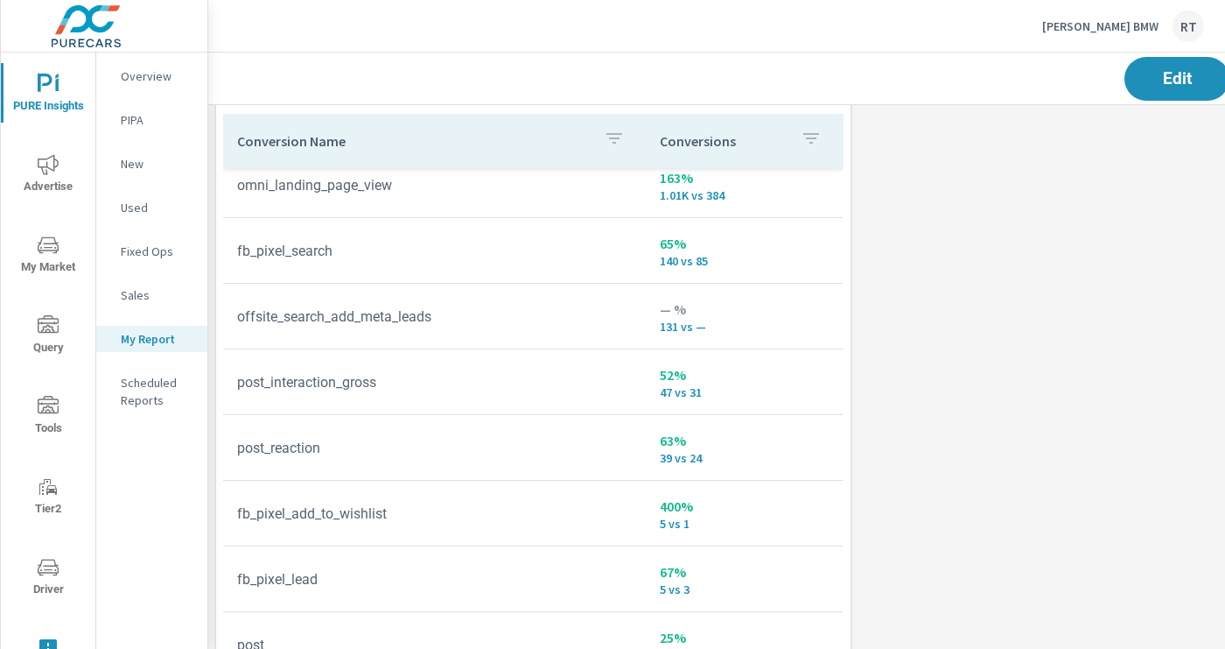
scroll to position [159, 0]
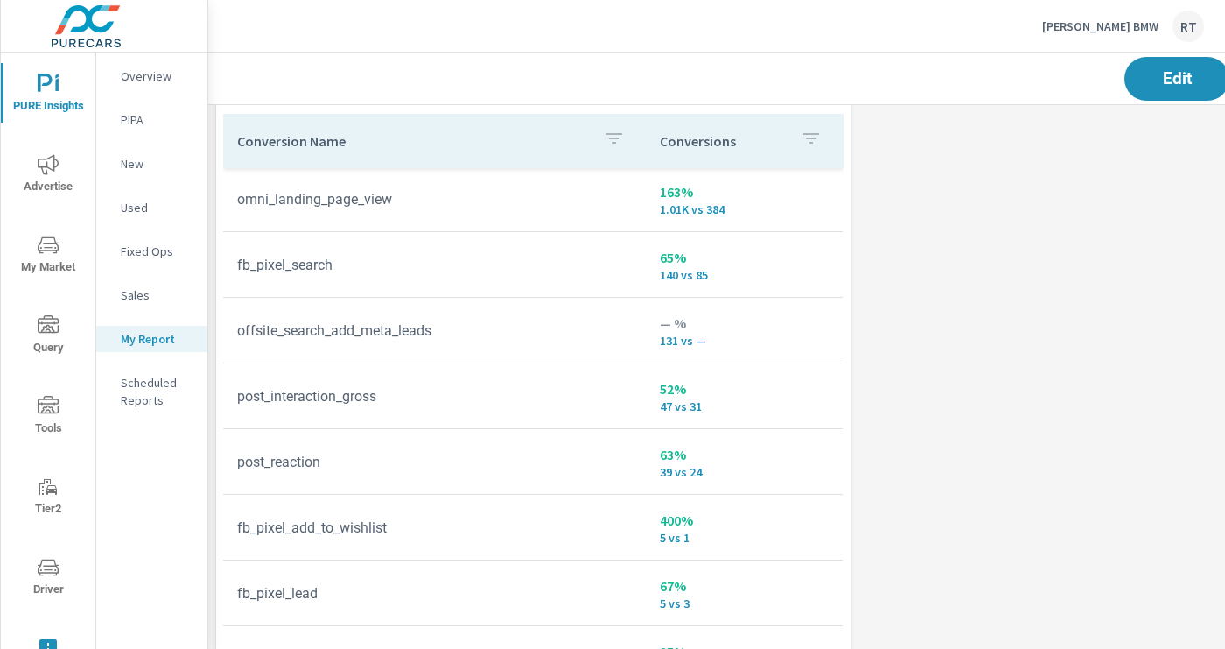
scroll to position [344, 0]
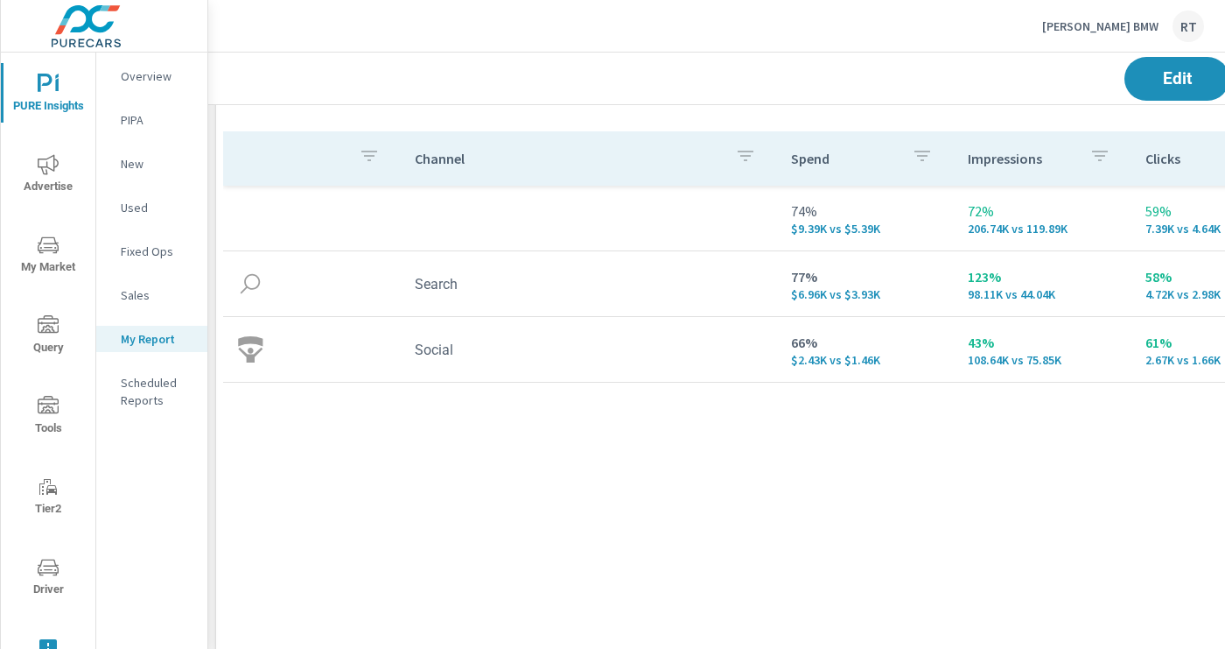
scroll to position [234, 1]
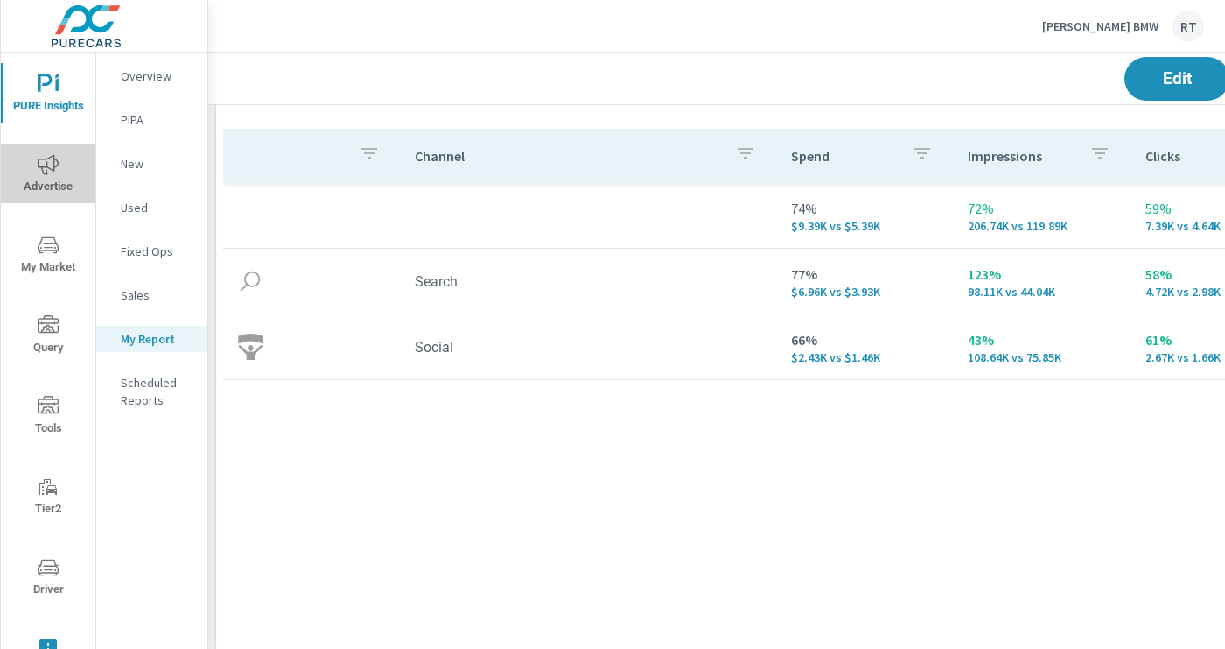
click at [46, 165] on icon "nav menu" at bounding box center [48, 164] width 21 height 21
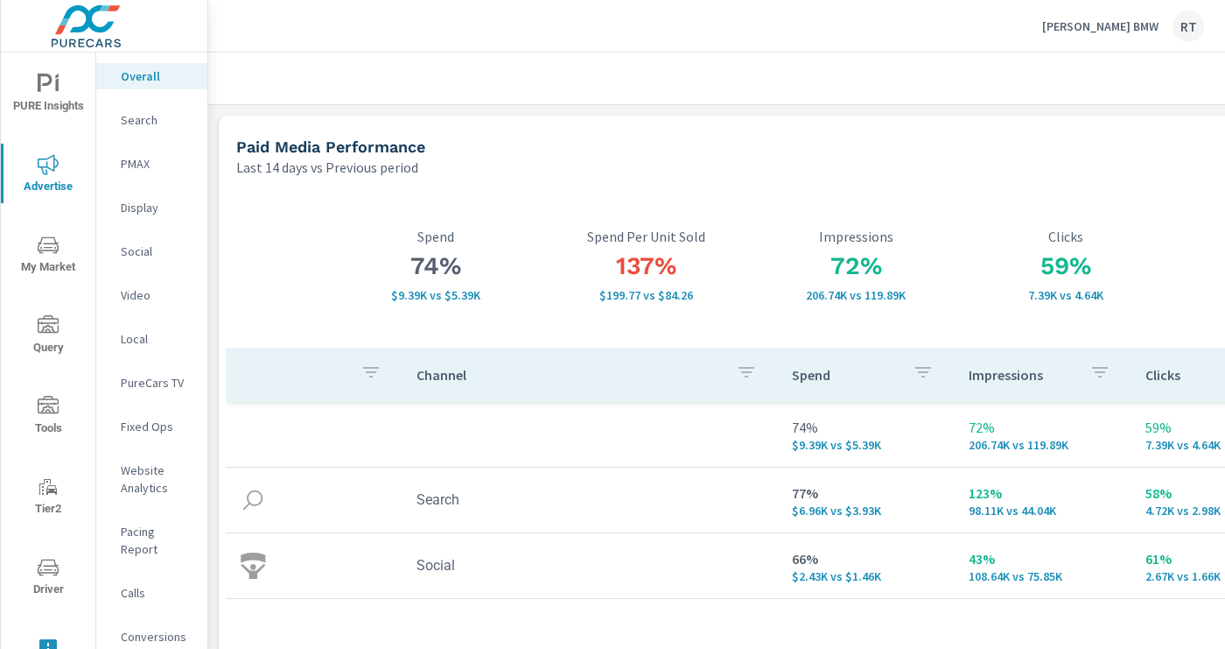
scroll to position [0, 278]
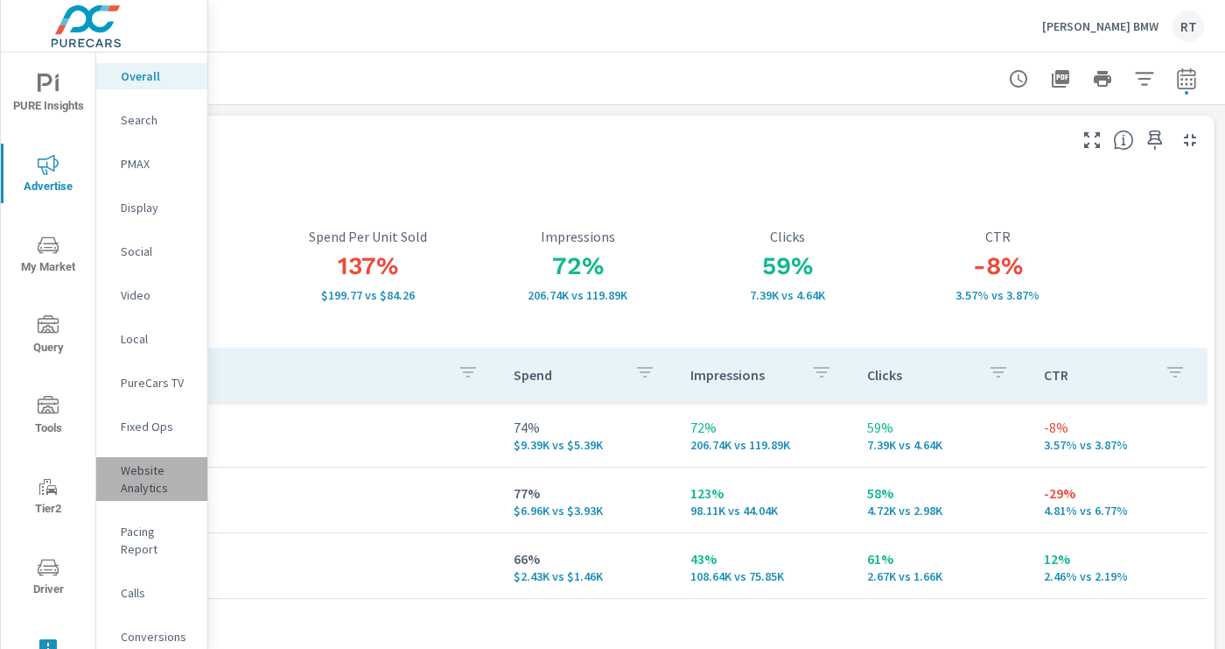
click at [135, 478] on p "Website Analytics" at bounding box center [157, 478] width 73 height 35
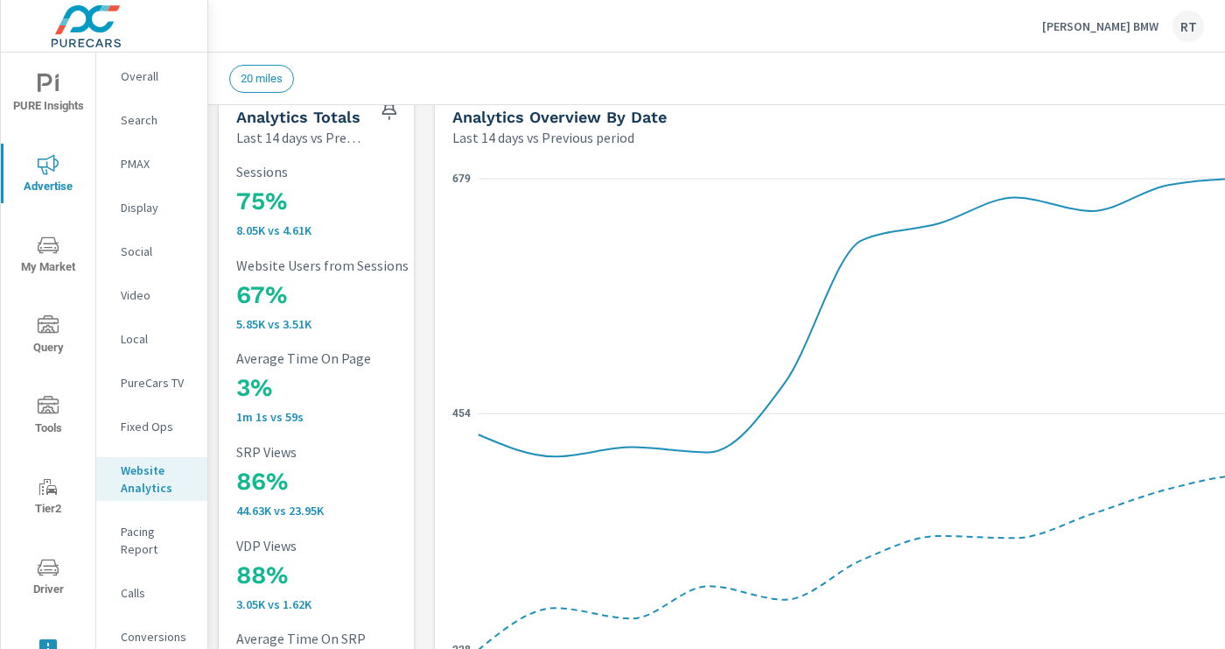
scroll to position [9, 0]
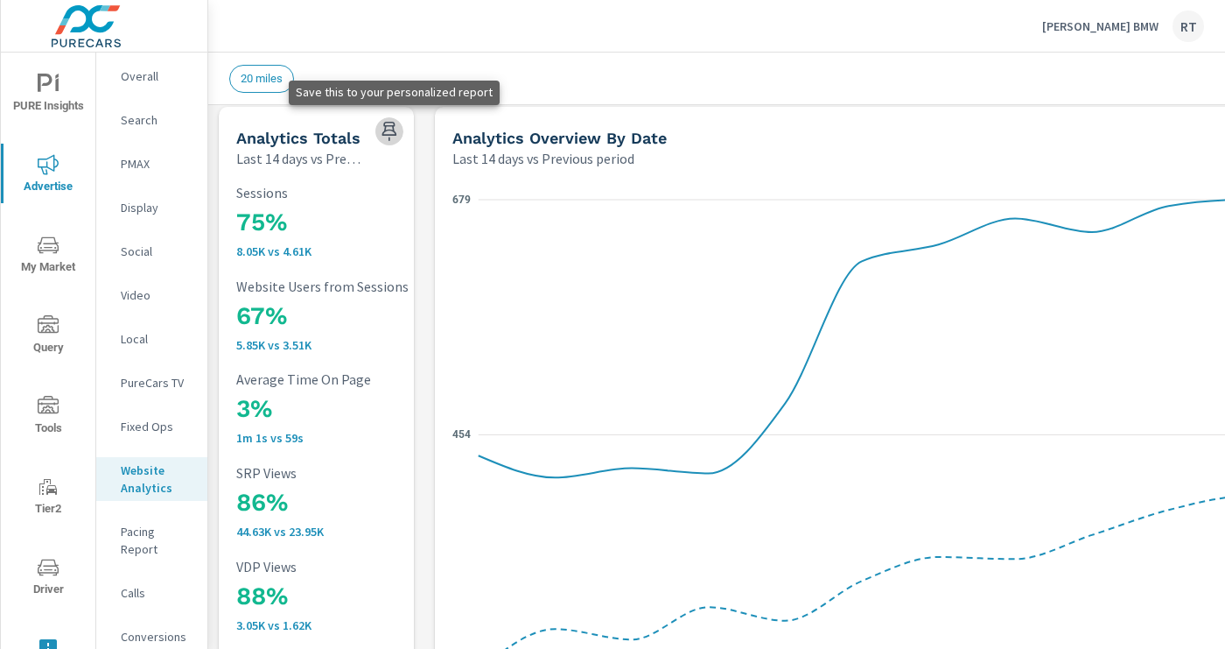
click at [387, 130] on icon "button" at bounding box center [389, 131] width 15 height 19
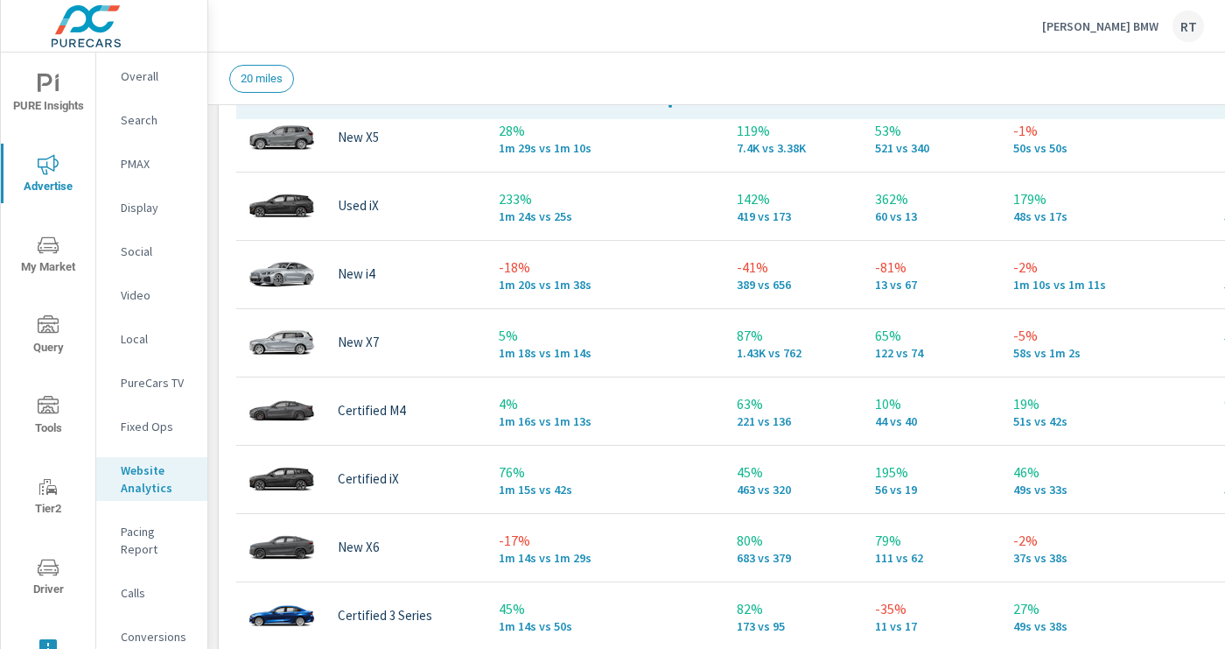
scroll to position [801, 0]
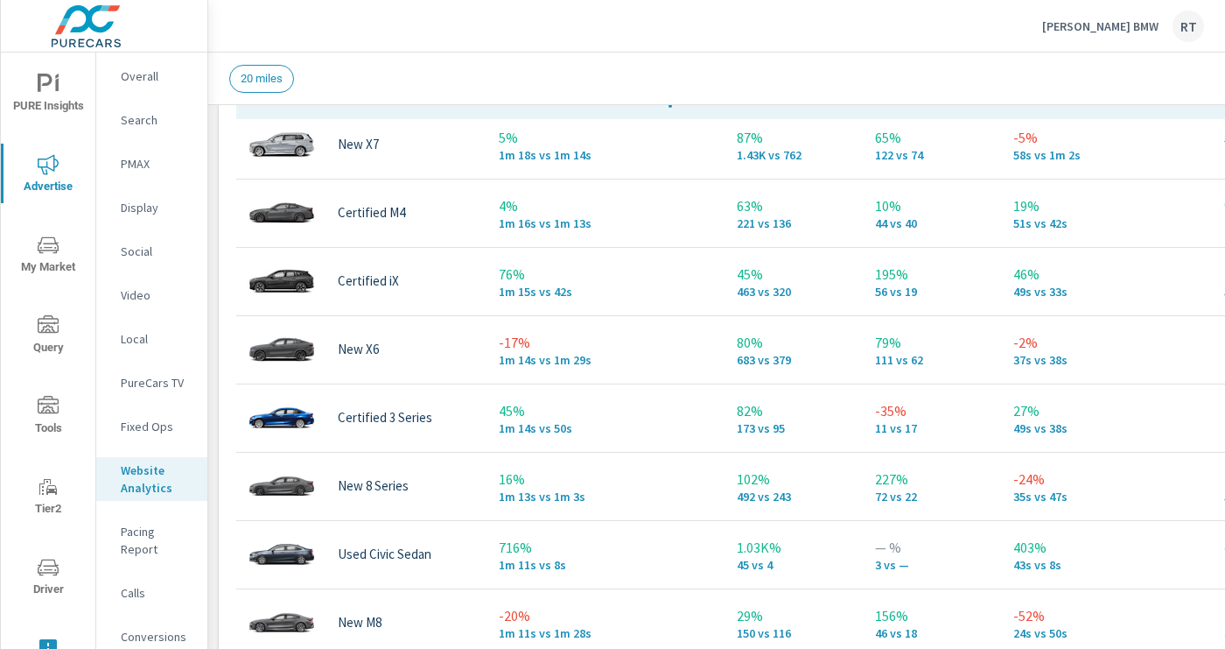
scroll to position [1017, 0]
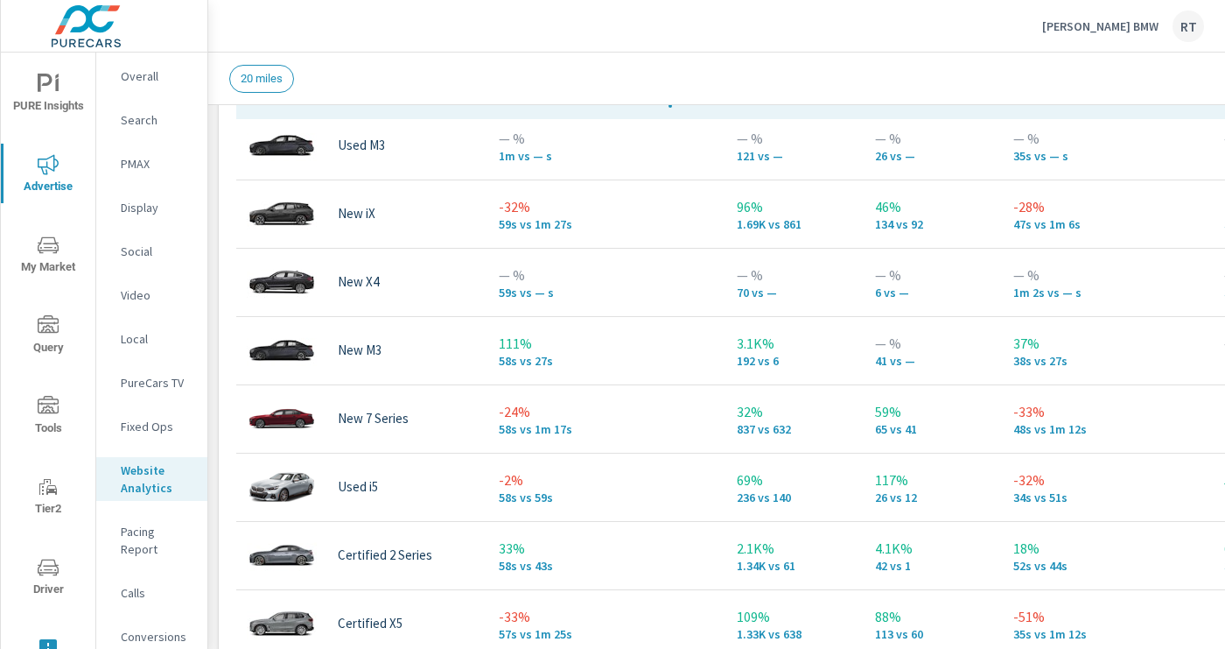
scroll to position [1802, 0]
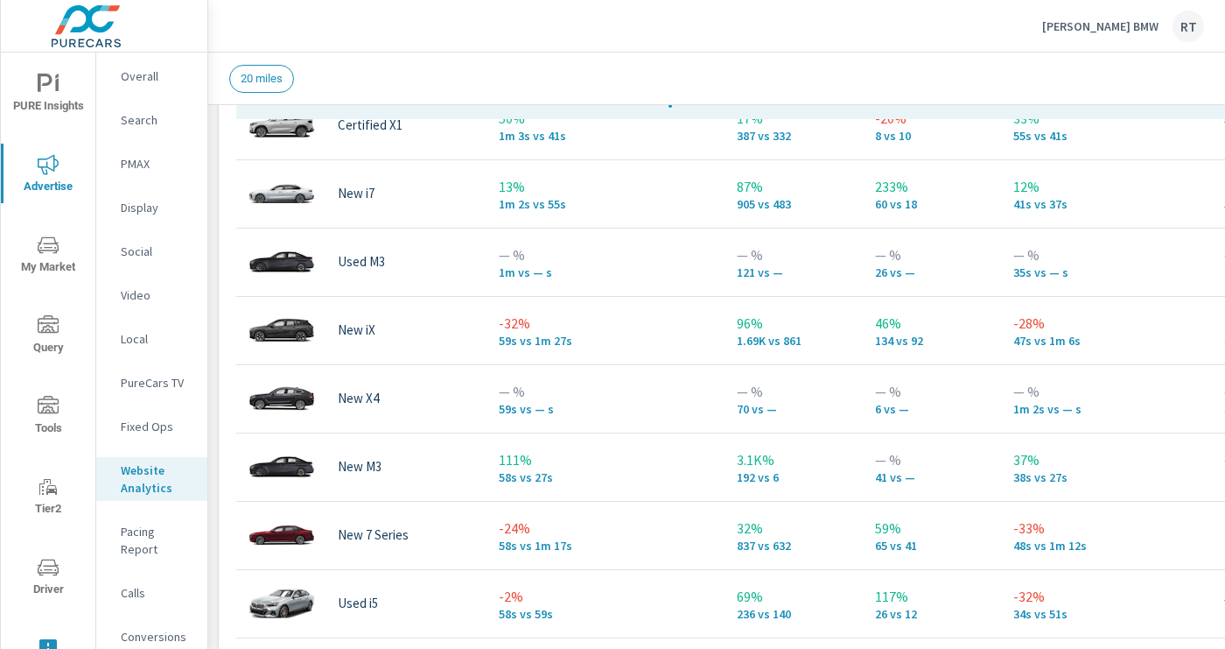
click at [51, 86] on icon "nav menu" at bounding box center [48, 84] width 21 height 21
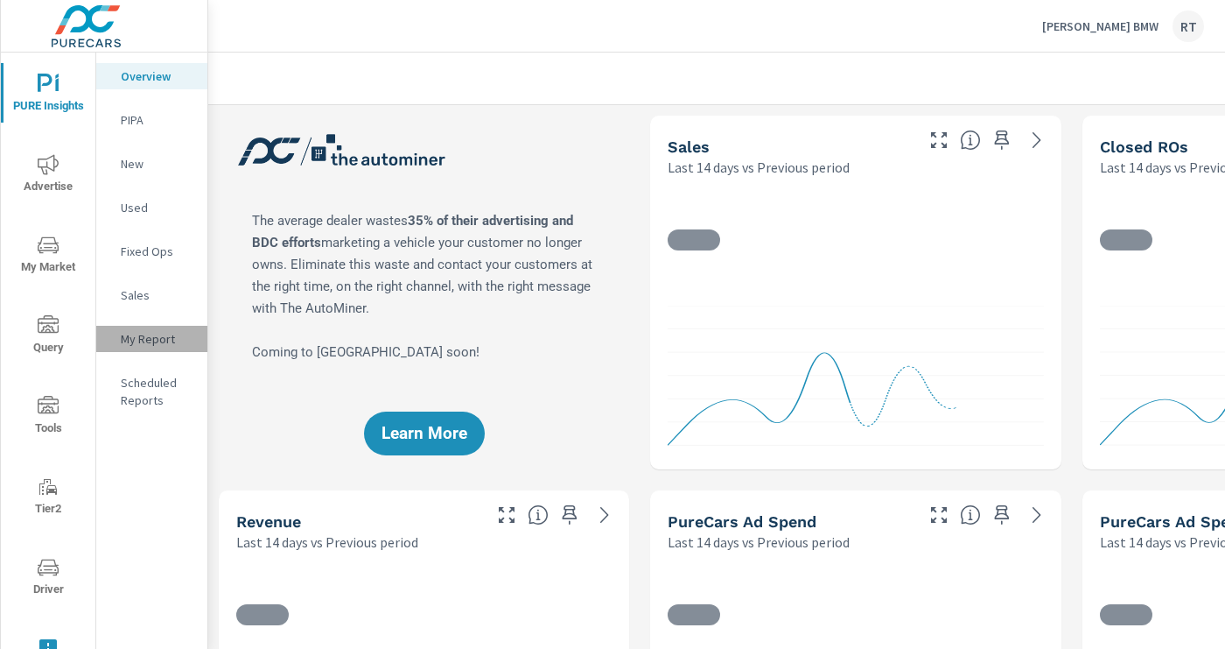
click at [145, 340] on p "My Report" at bounding box center [157, 339] width 73 height 18
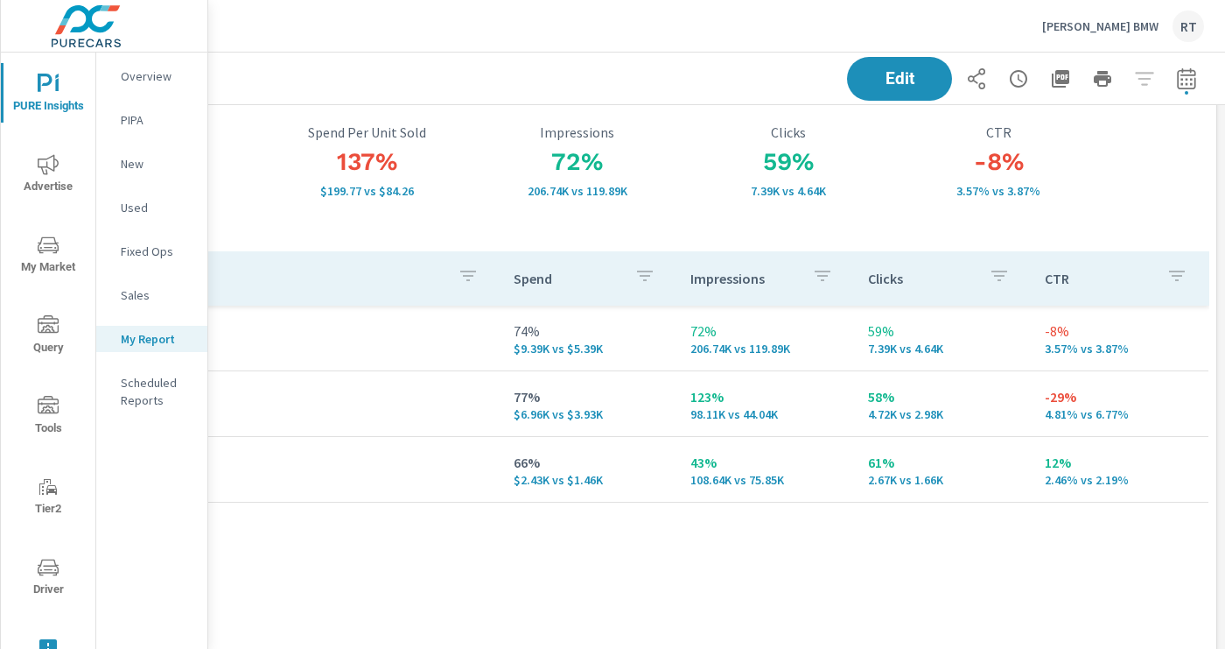
scroll to position [0, 278]
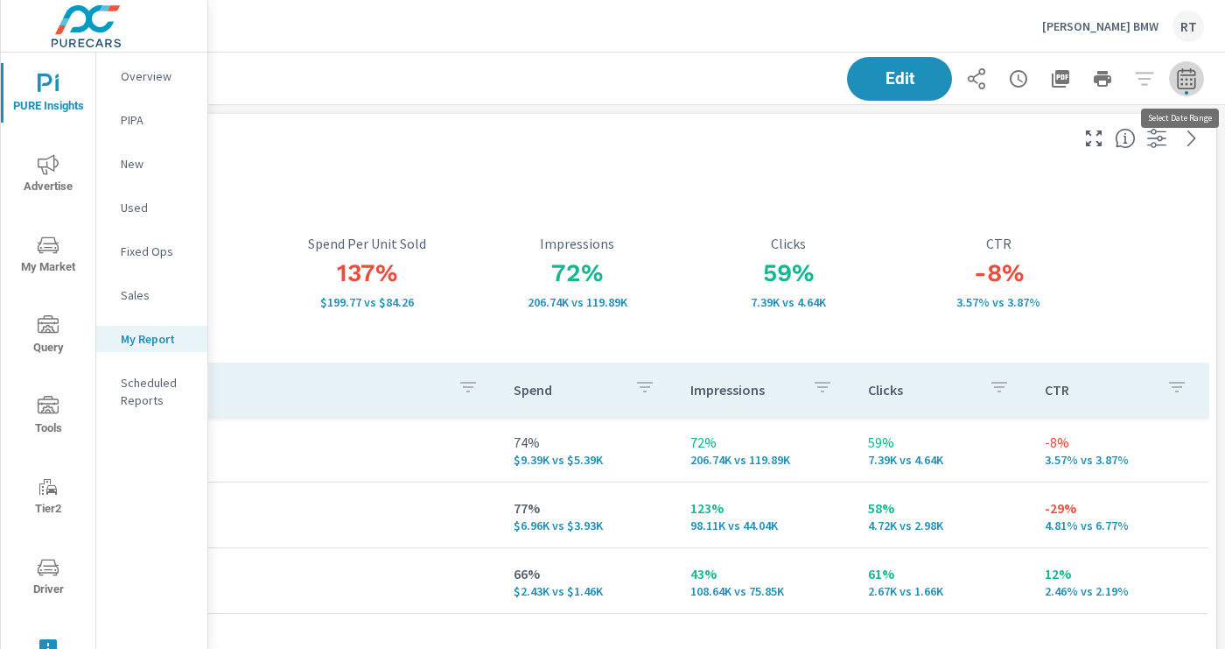
click at [1185, 83] on icon "button" at bounding box center [1186, 78] width 21 height 21
select select "Last 14 days"
select select "Previous period"
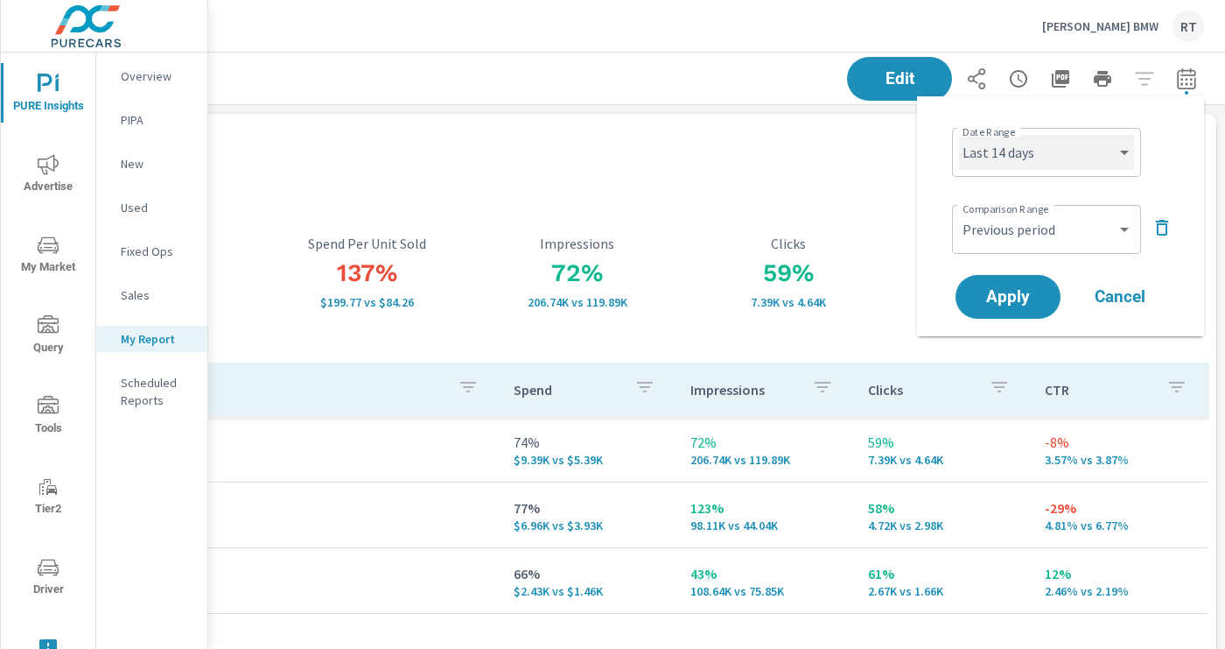
click at [1126, 153] on select "Custom Yesterday Last week Last 7 days Last 14 days Last 30 days Last 45 days L…" at bounding box center [1046, 152] width 175 height 35
click at [959, 135] on select "Custom Yesterday Last week Last 7 days Last 14 days Last 30 days Last 45 days L…" at bounding box center [1046, 152] width 175 height 35
select select "Last 30 days"
click at [1162, 230] on icon "button" at bounding box center [1162, 227] width 21 height 21
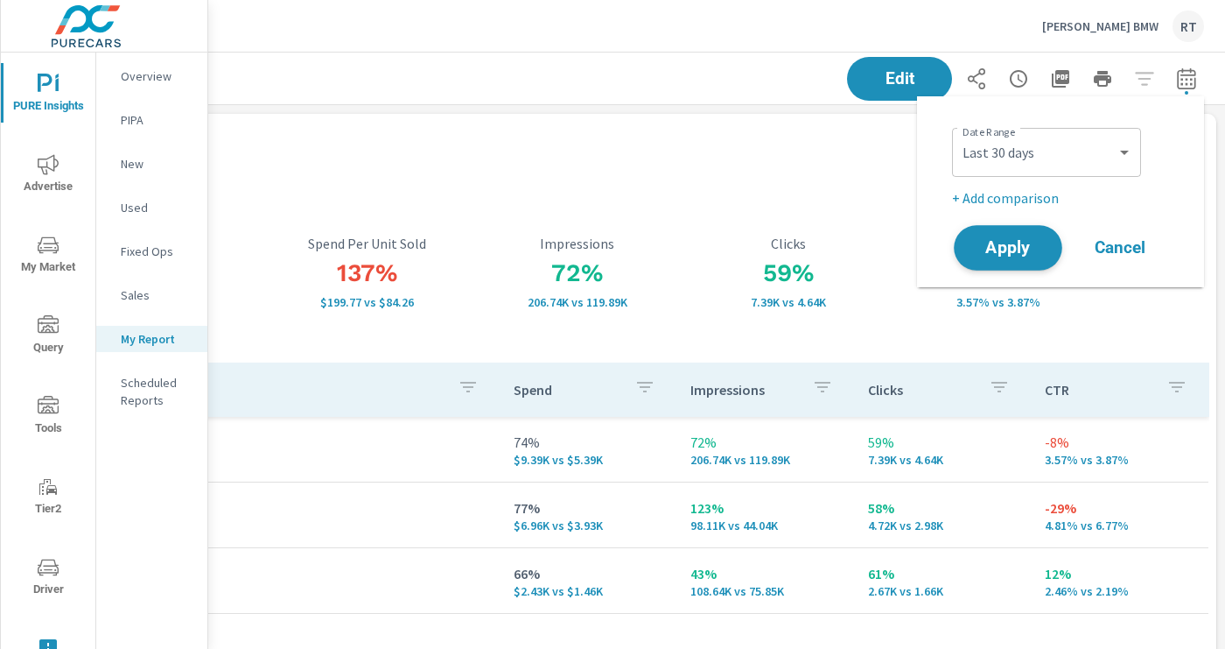
click at [1021, 249] on span "Apply" at bounding box center [1009, 248] width 72 height 17
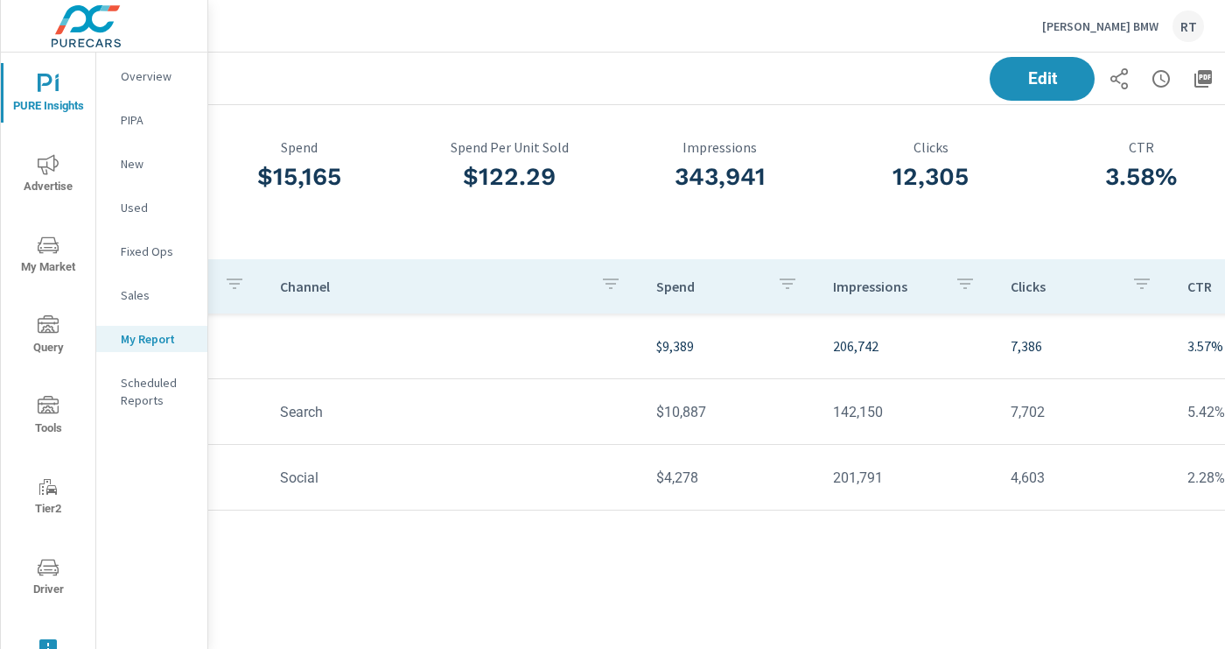
scroll to position [88, 136]
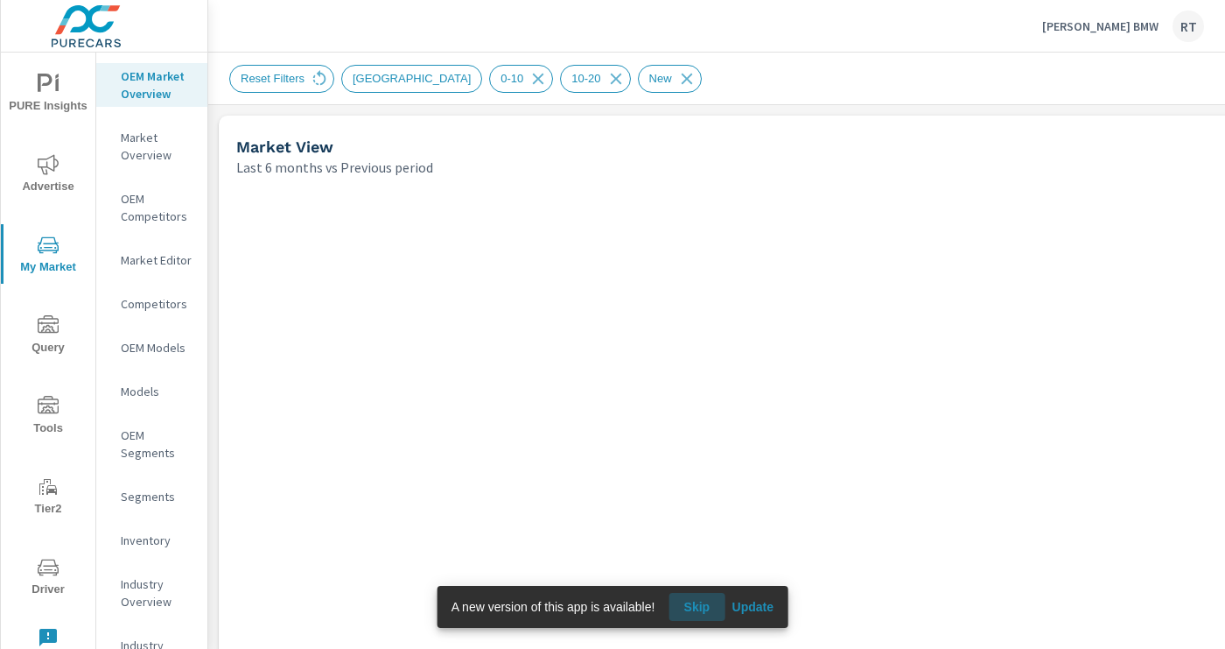
click at [705, 601] on span "Skip" at bounding box center [697, 607] width 42 height 16
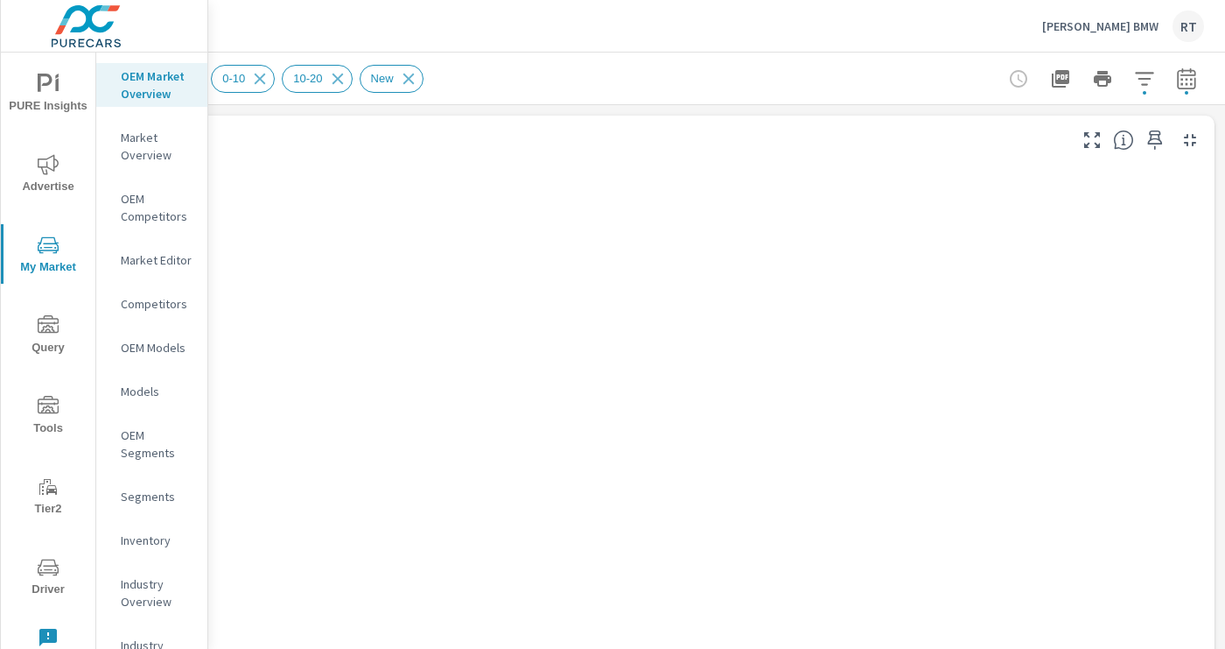
scroll to position [3, 278]
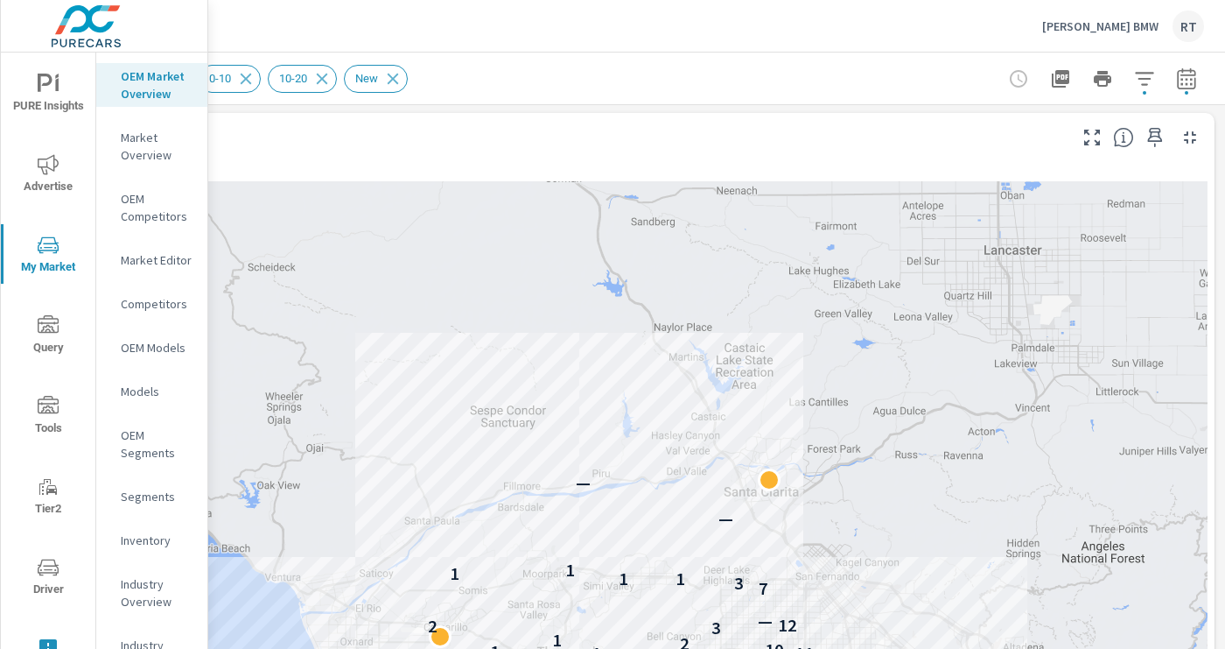
click at [1141, 79] on icon "button" at bounding box center [1144, 78] width 18 height 13
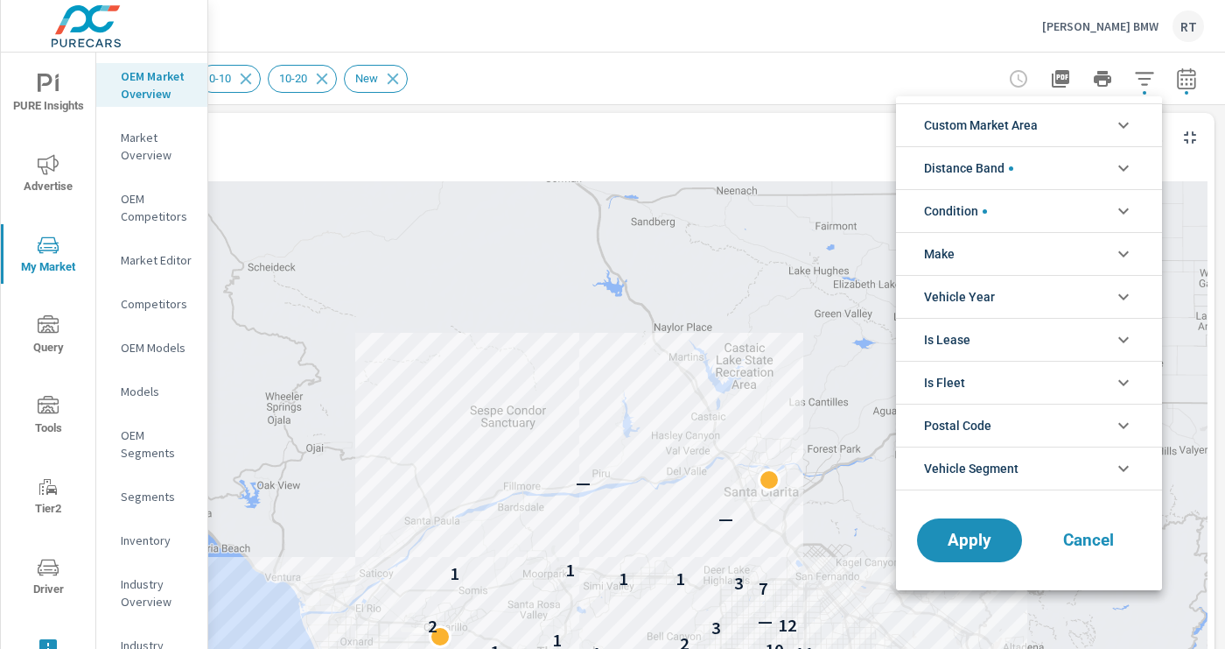
click at [1130, 171] on icon "filter options" at bounding box center [1123, 168] width 21 height 21
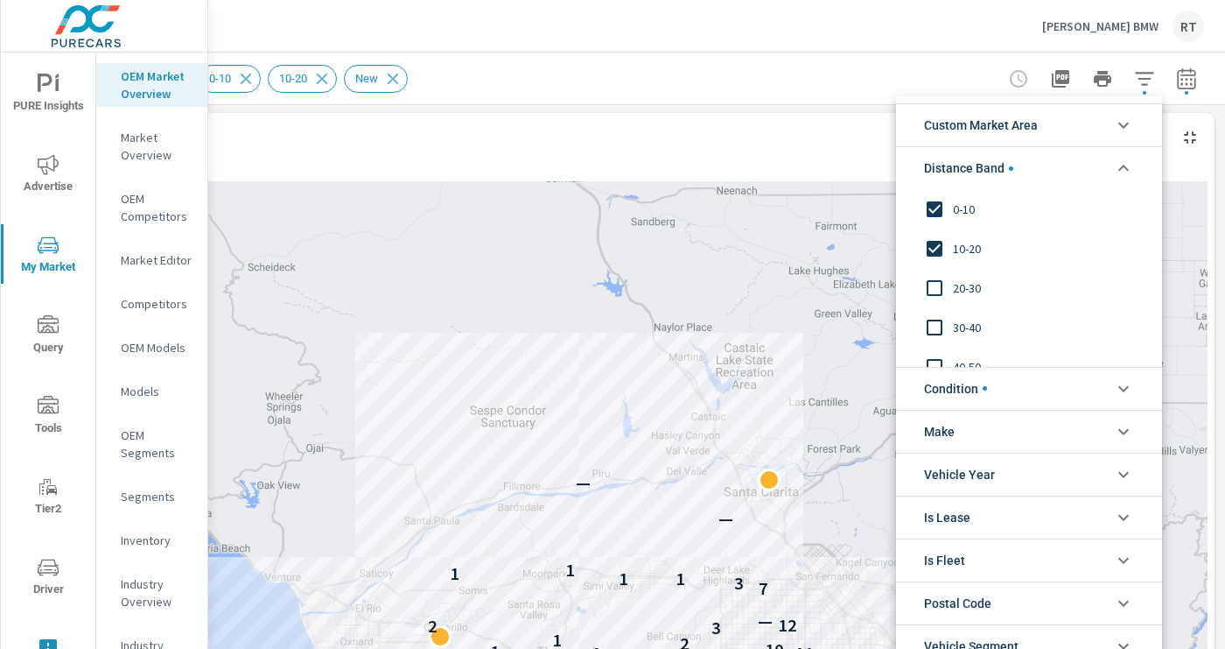
click at [1122, 384] on icon "filter options" at bounding box center [1123, 388] width 21 height 21
click at [783, 81] on div at bounding box center [612, 324] width 1225 height 649
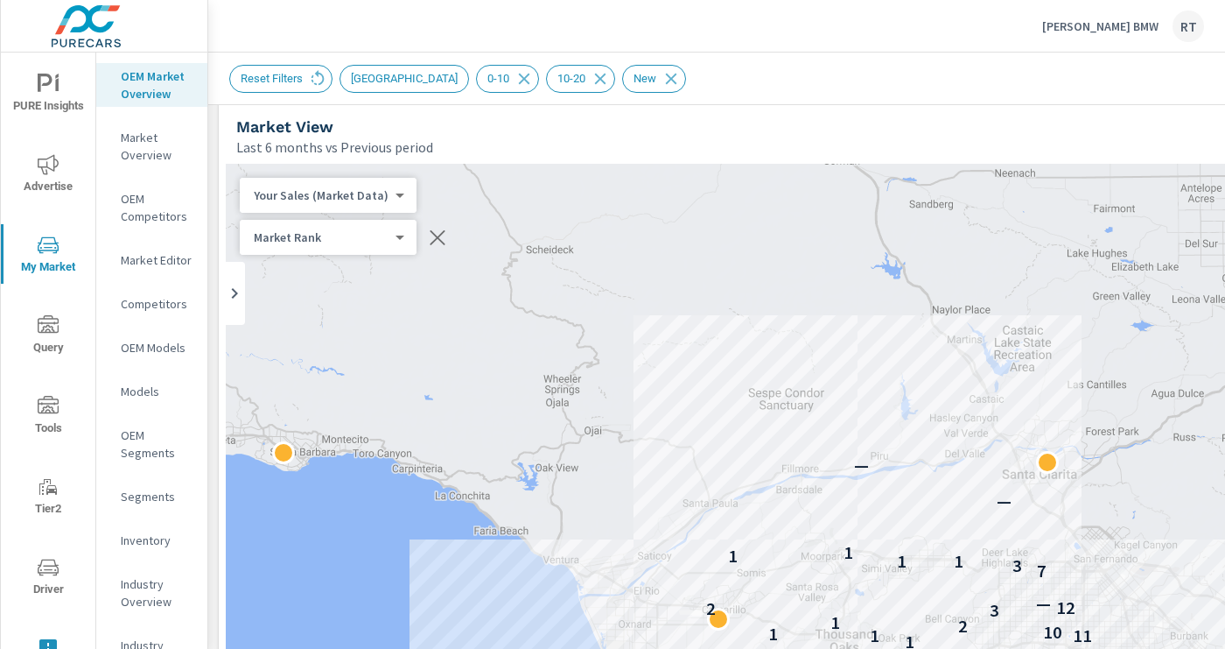
scroll to position [12, 0]
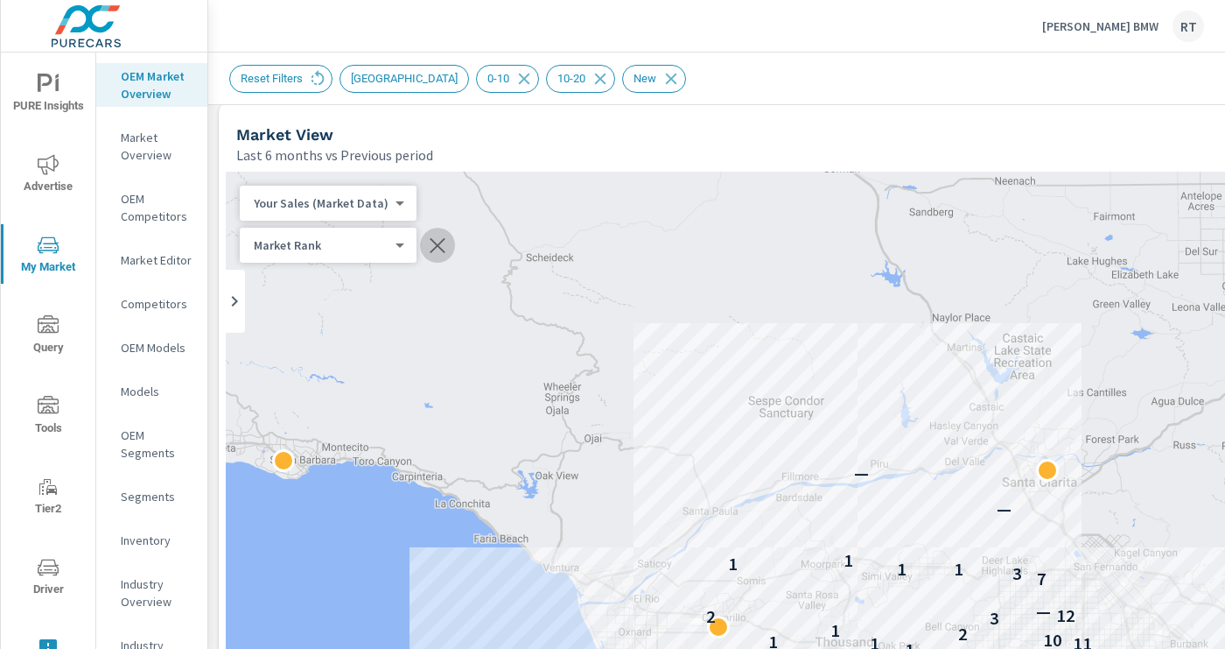
click at [432, 247] on icon "button" at bounding box center [437, 245] width 15 height 15
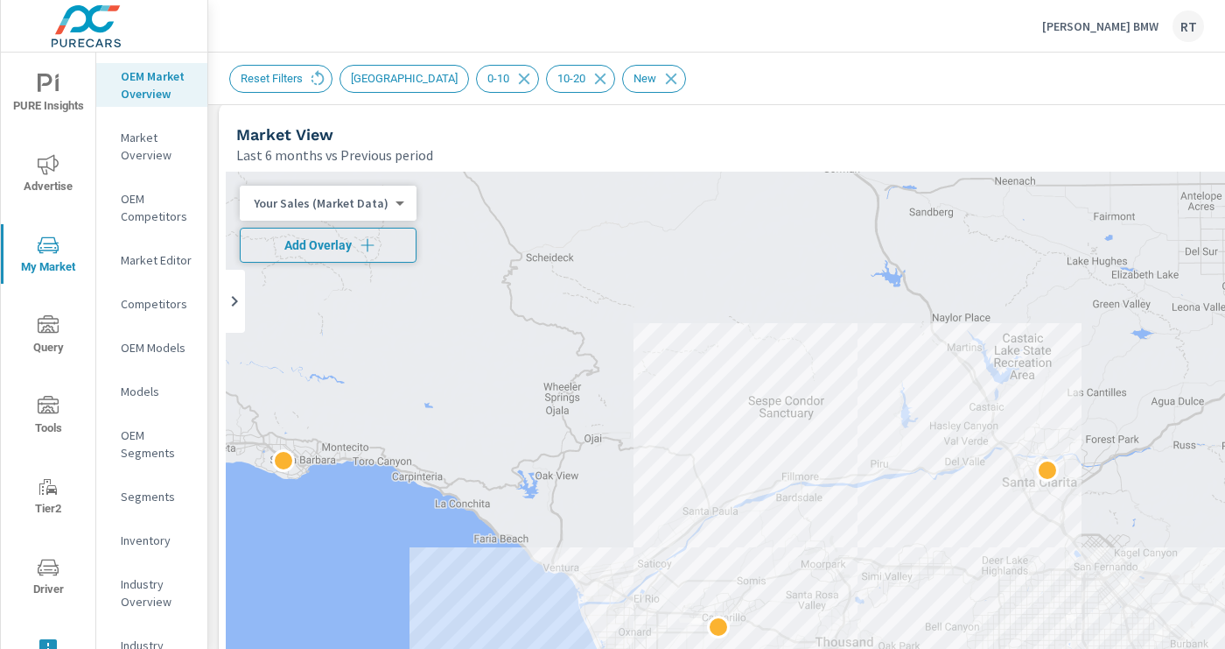
click at [359, 246] on icon "button" at bounding box center [368, 245] width 18 height 18
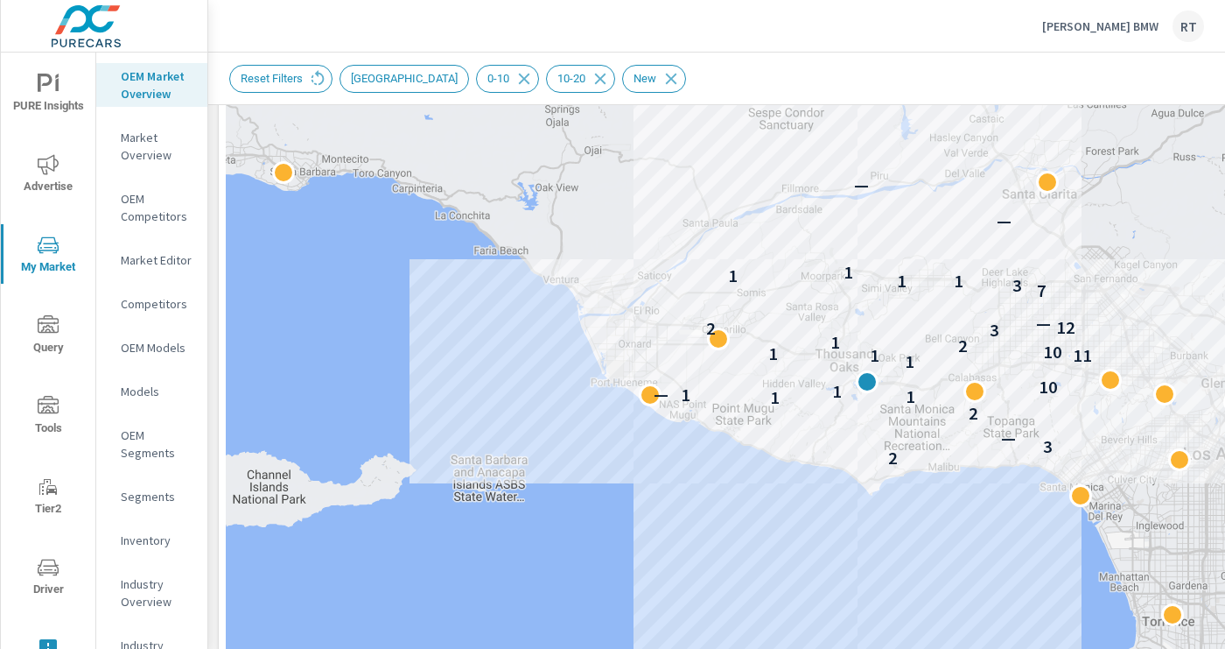
scroll to position [301, 0]
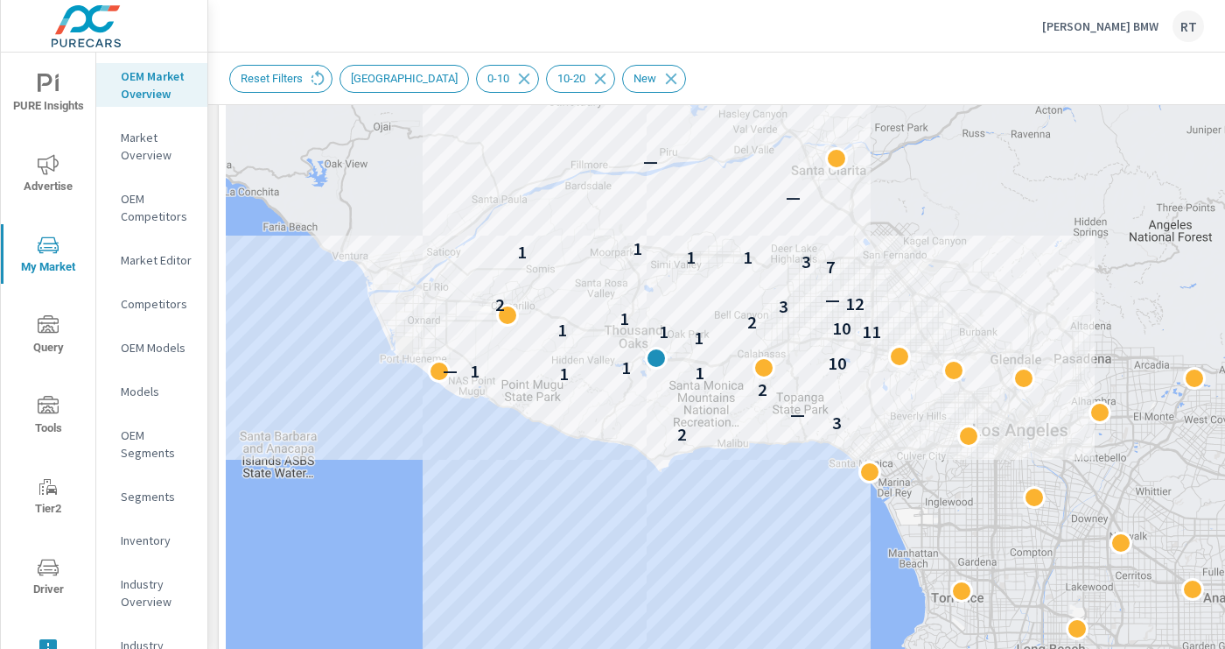
drag, startPoint x: 937, startPoint y: 533, endPoint x: 718, endPoint y: 509, distance: 220.1
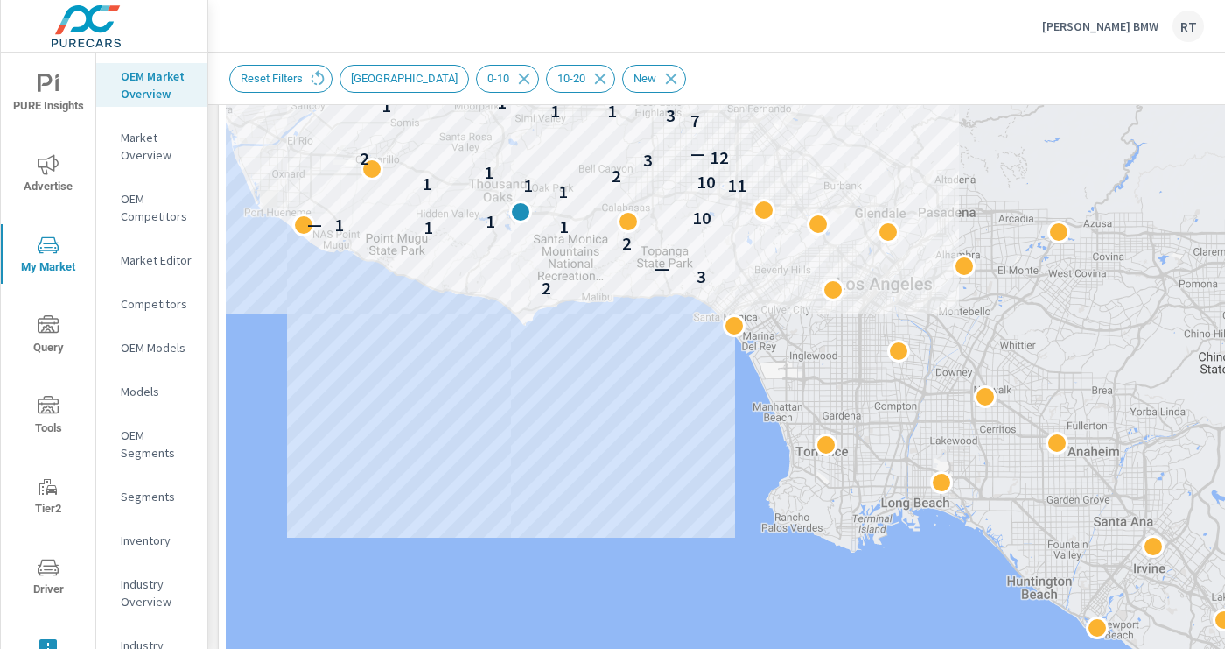
drag, startPoint x: 806, startPoint y: 577, endPoint x: 670, endPoint y: 423, distance: 205.9
click at [670, 423] on div "2 3 — 2 1 1 1 — 1 10 1 11 1 1 10 2 1 3 2 12 — 7 3 1 1 1 1 — —" at bounding box center [856, 369] width 1260 height 973
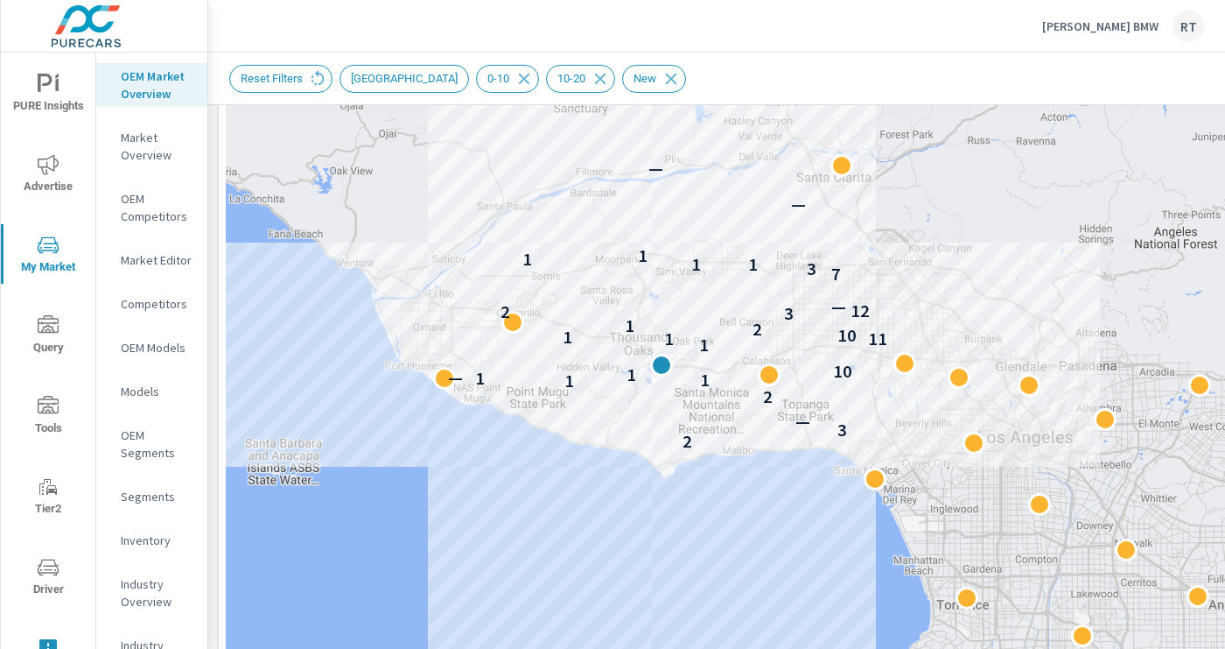
drag, startPoint x: 670, startPoint y: 423, endPoint x: 837, endPoint y: 615, distance: 255.0
click at [837, 615] on div "2 3 — 2 1 1 1 — 1 10 1 11 1 1 10 2 1 3 2 12 — 7 3 1 1 1 1 — —" at bounding box center [856, 369] width 1260 height 973
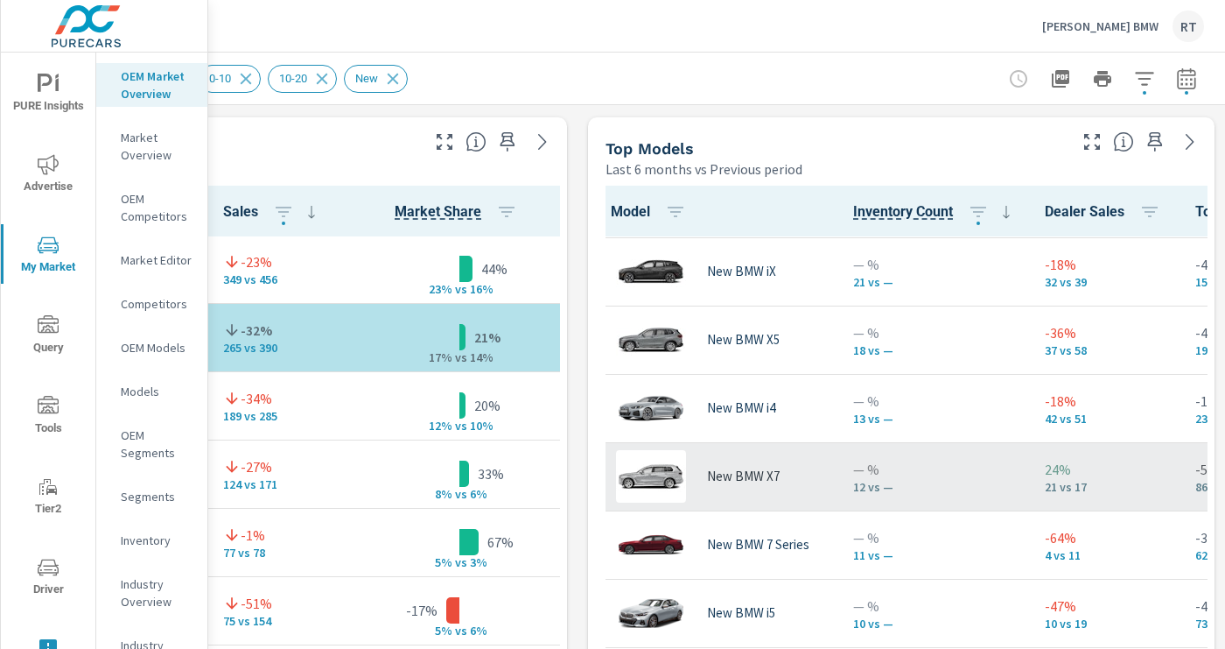
scroll to position [68, 0]
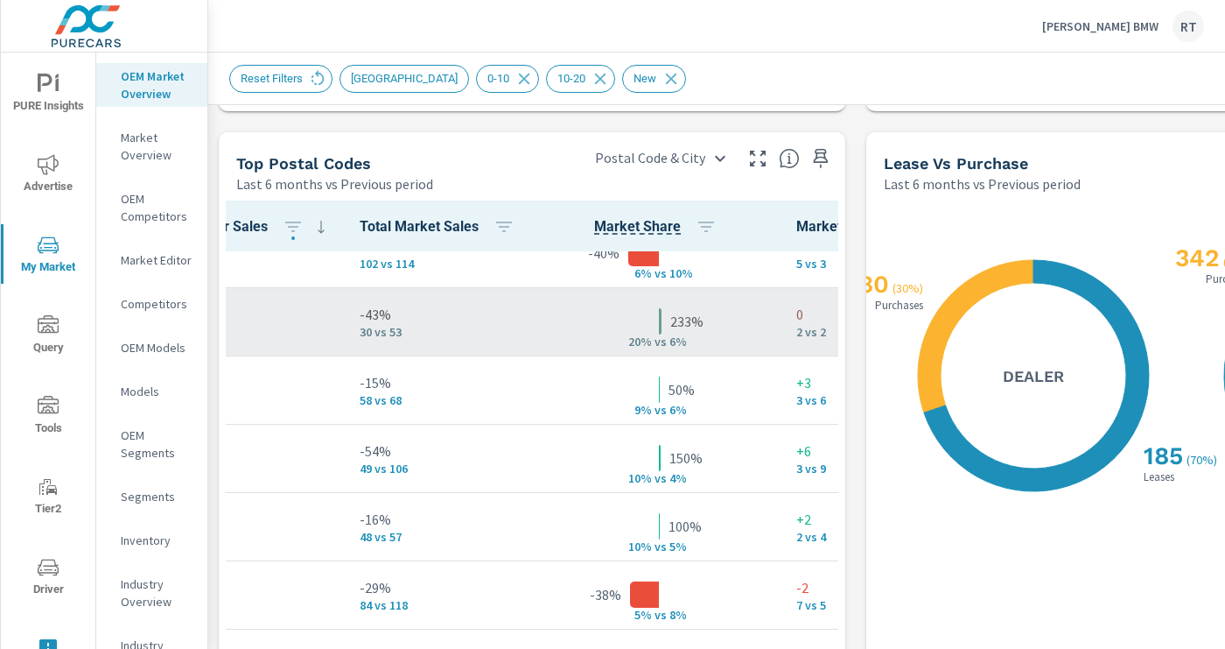
scroll to position [914, 419]
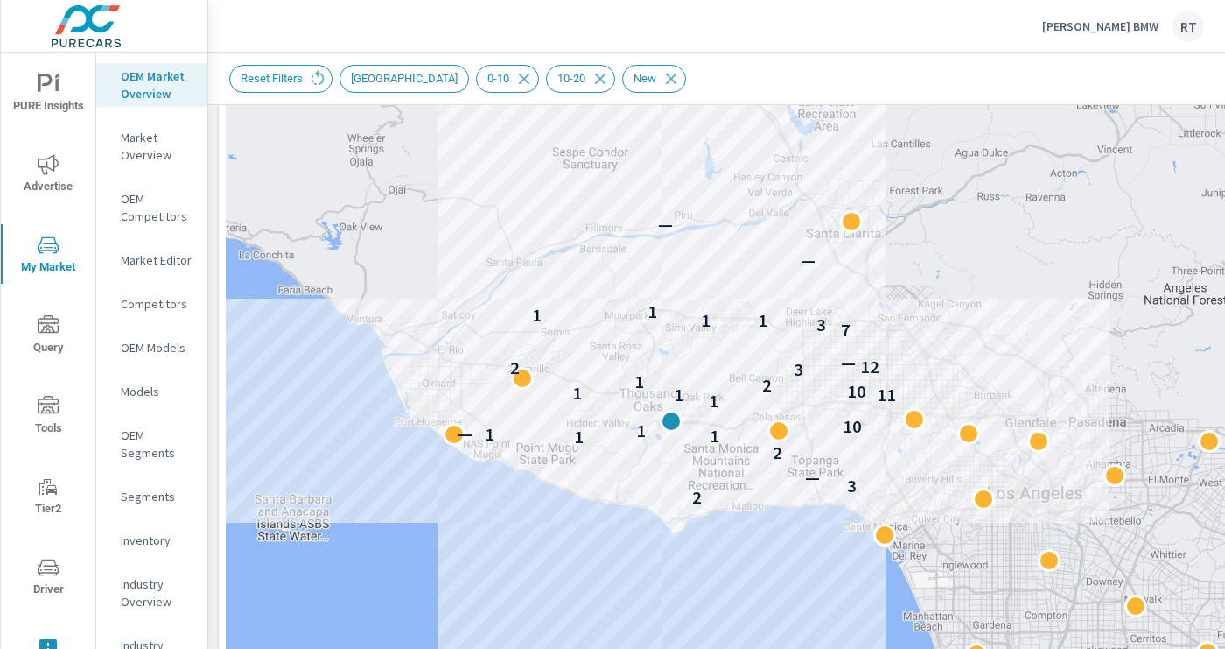
scroll to position [286, 0]
